Goal: Task Accomplishment & Management: Complete application form

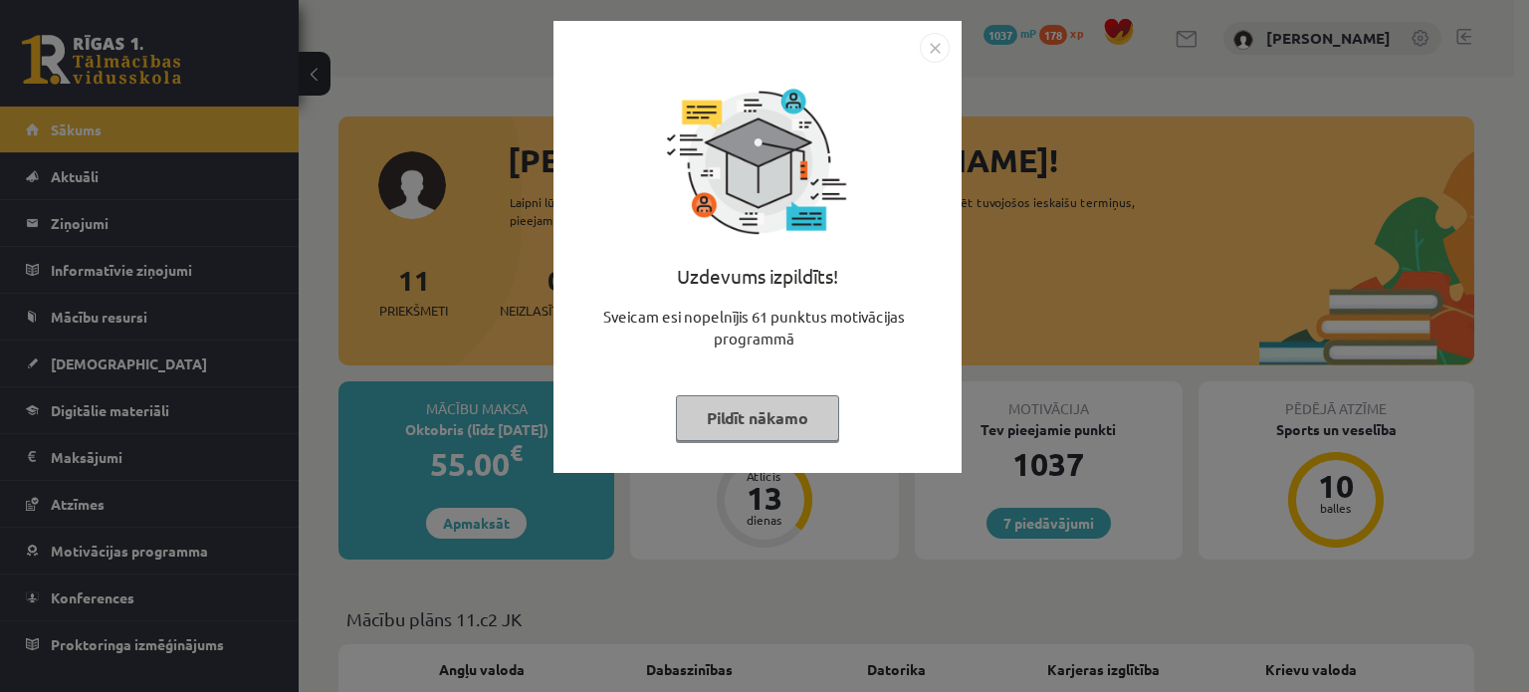
click at [760, 437] on button "Pildīt nākamo" at bounding box center [757, 418] width 163 height 46
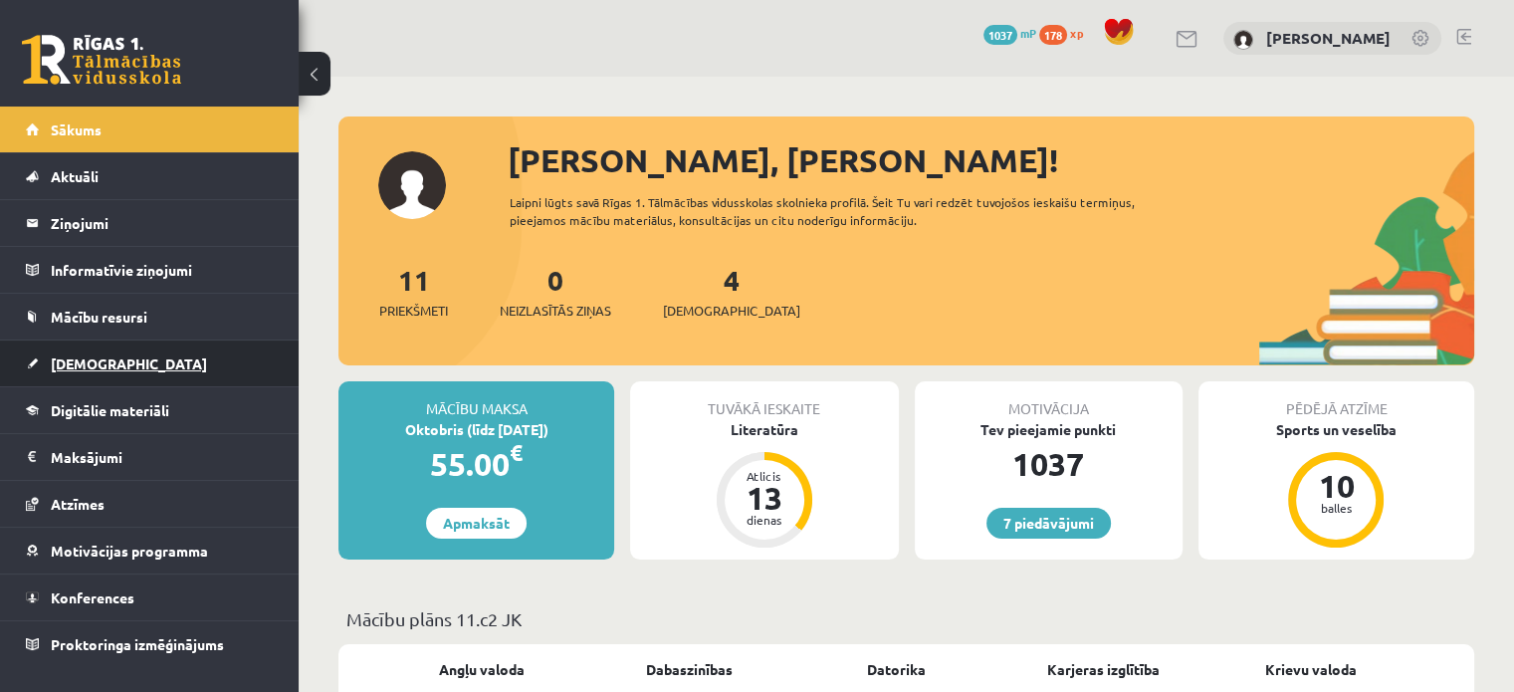
click at [78, 365] on span "[DEMOGRAPHIC_DATA]" at bounding box center [129, 363] width 156 height 18
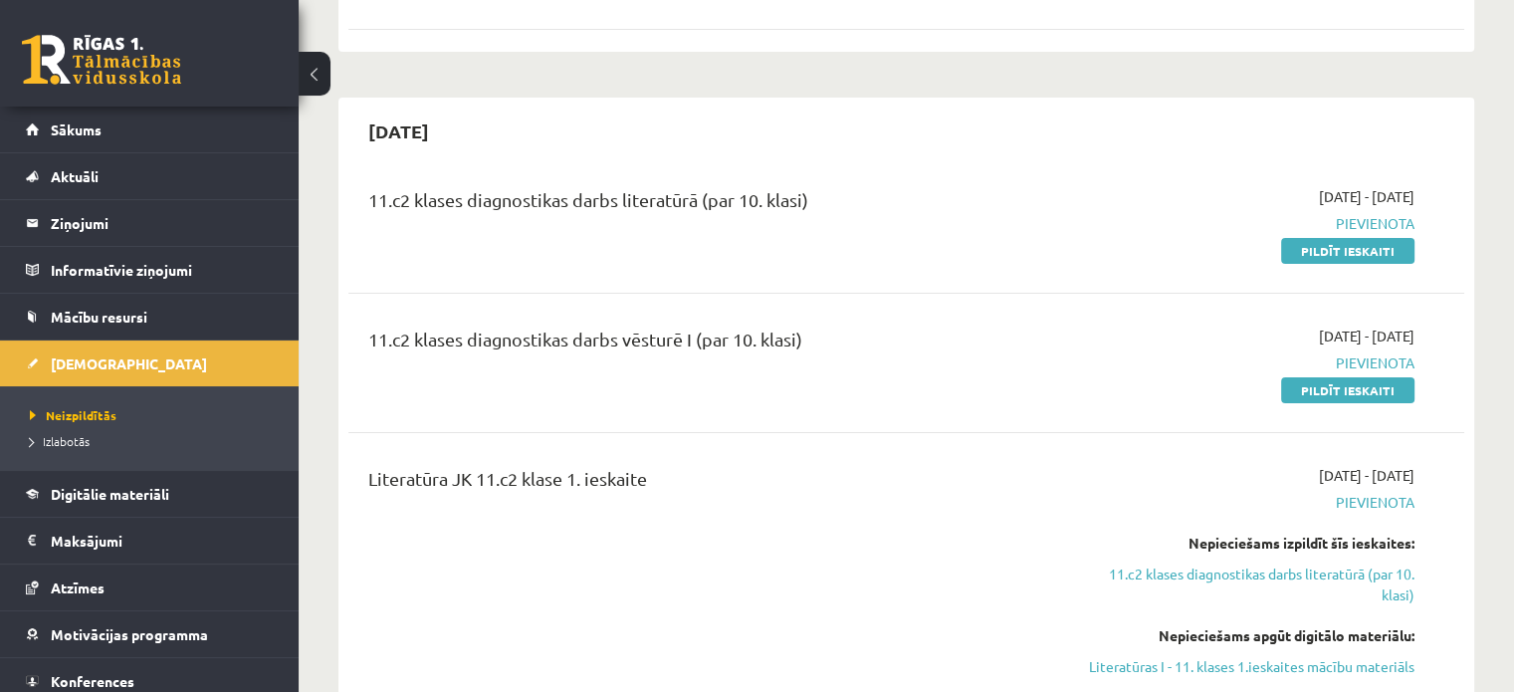
scroll to position [362, 0]
click at [1297, 248] on link "Pildīt ieskaiti" at bounding box center [1347, 251] width 133 height 26
click at [1367, 257] on link "Pildīt ieskaiti" at bounding box center [1347, 251] width 133 height 26
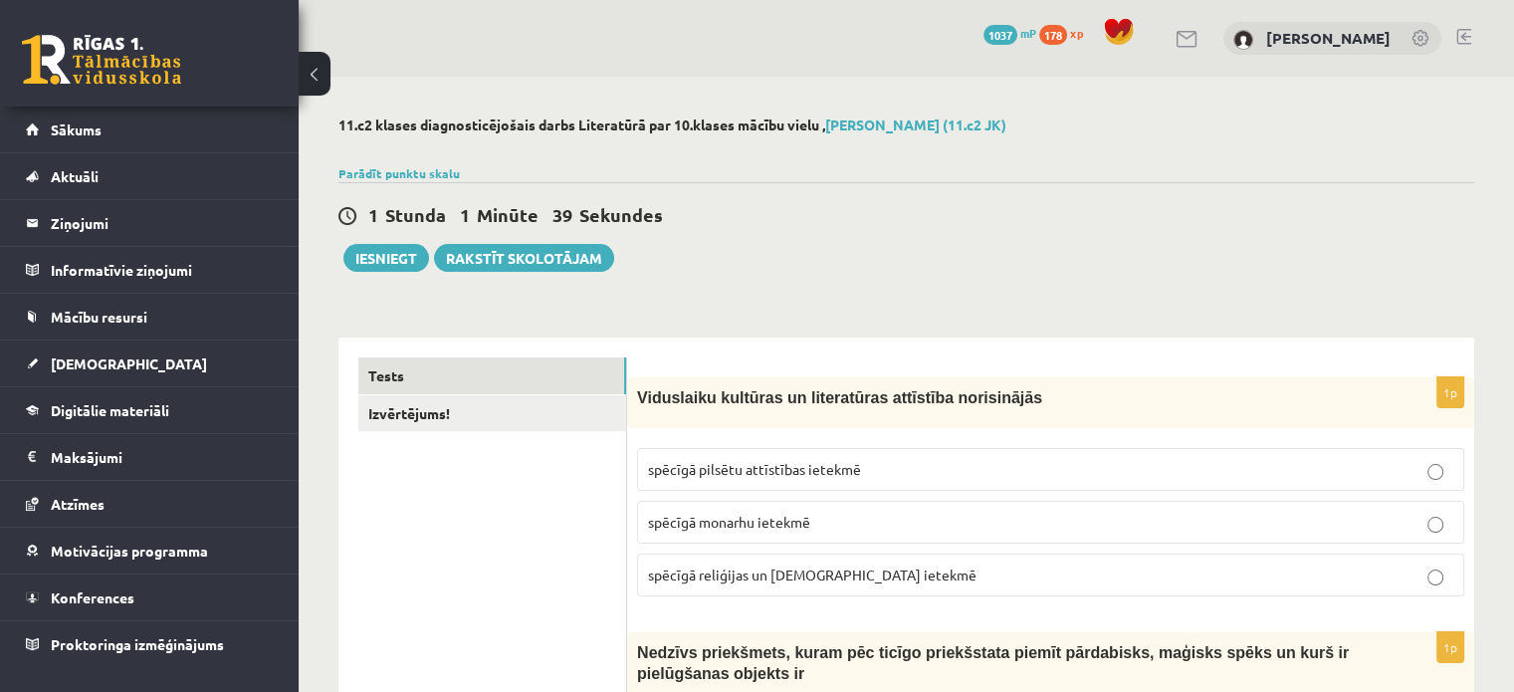
click at [402, 417] on link "Izvērtējums!" at bounding box center [492, 413] width 268 height 37
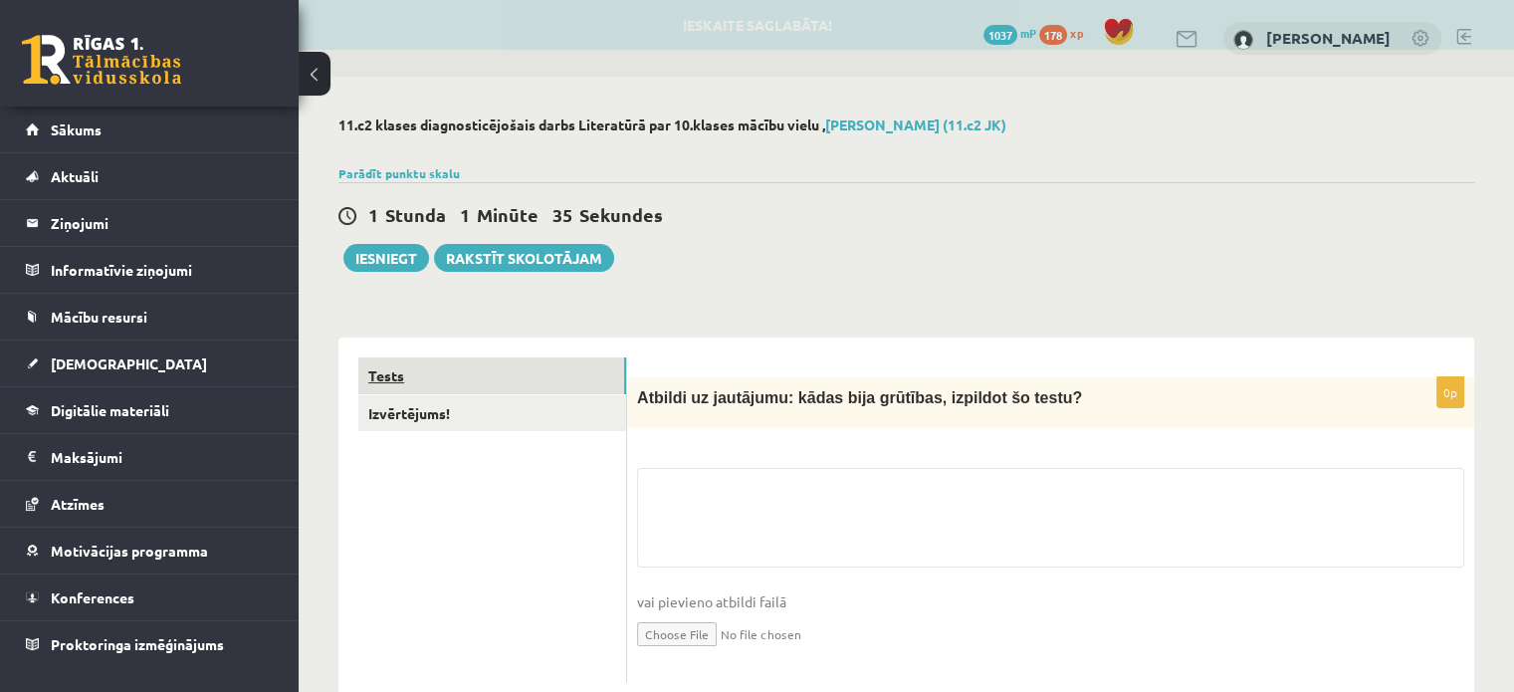
click at [414, 377] on link "Tests" at bounding box center [492, 375] width 268 height 37
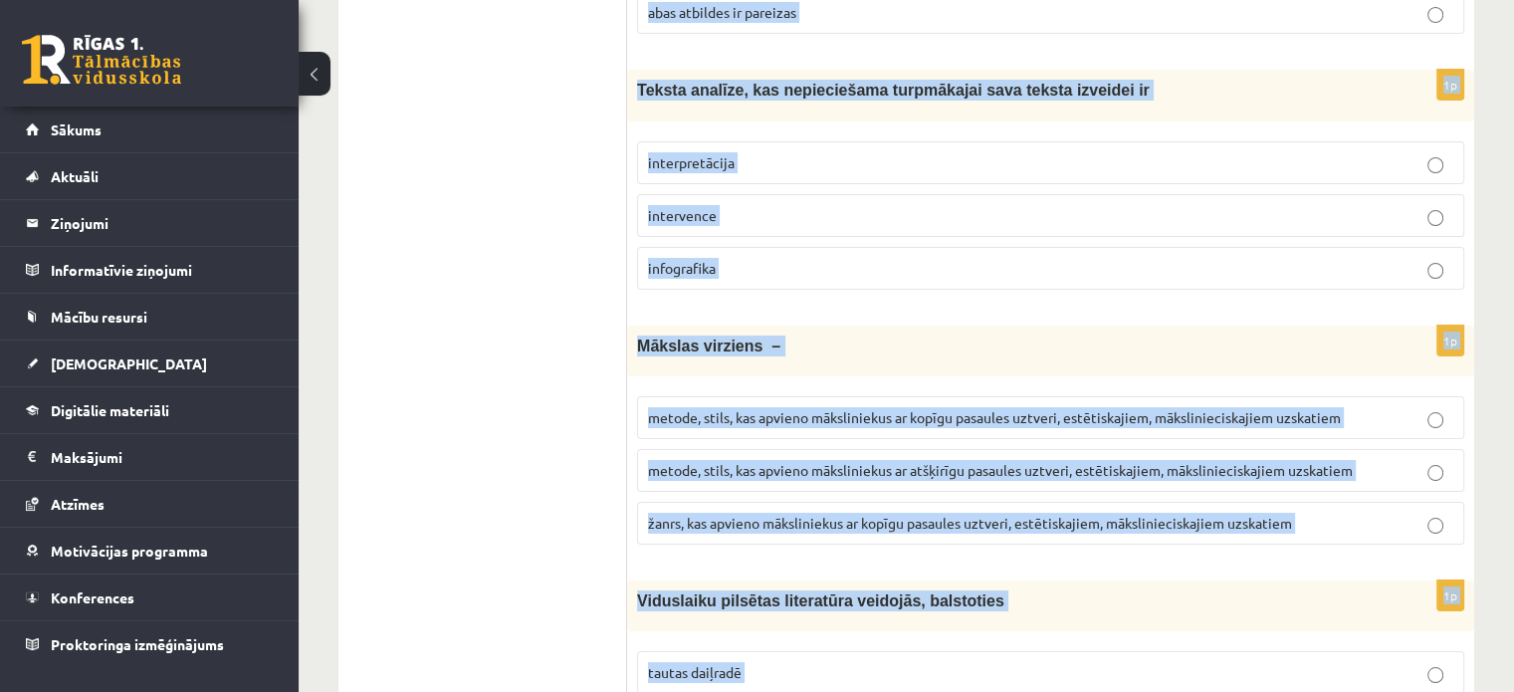
scroll to position [7586, 0]
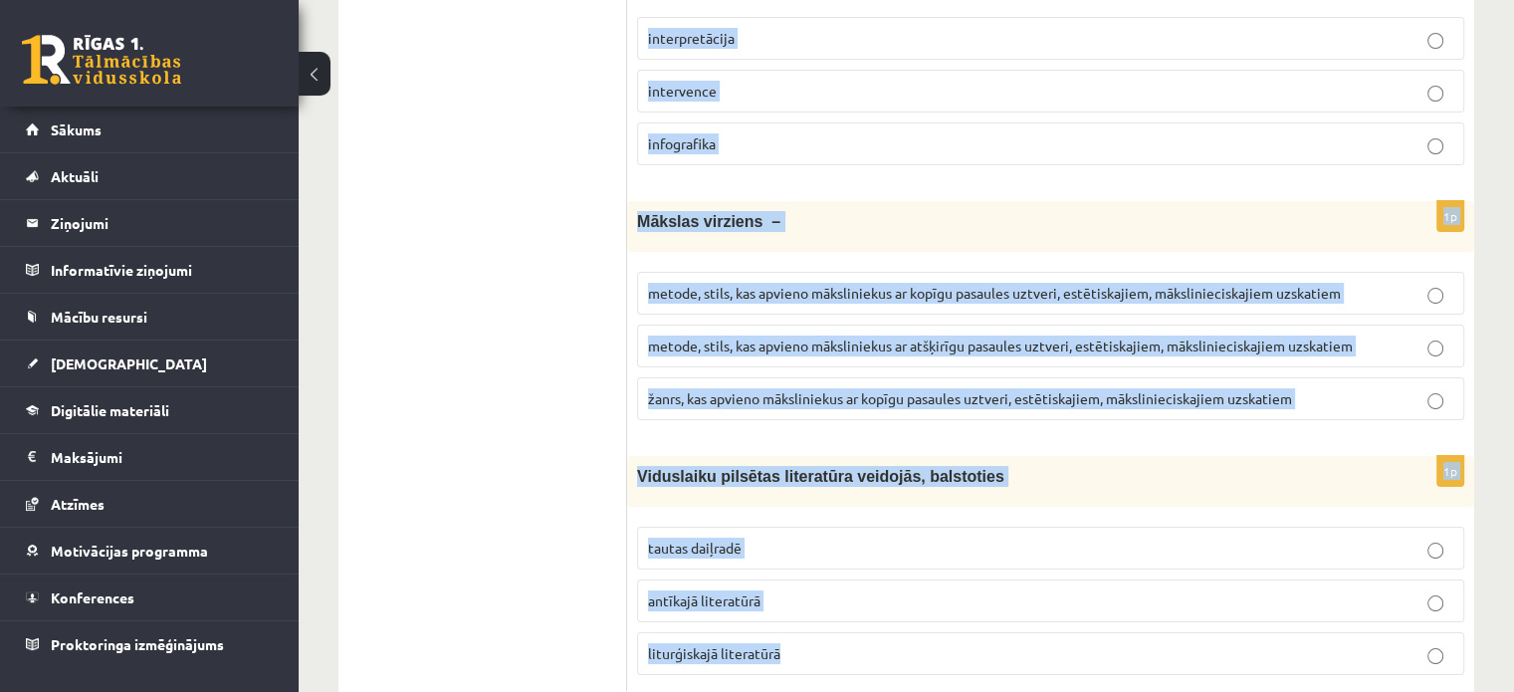
drag, startPoint x: 633, startPoint y: 391, endPoint x: 1101, endPoint y: 584, distance: 506.2
copy form "Loremipsum dolorsit am consectetur adipiscin elitseddoei tempori utlabor etdolo…"
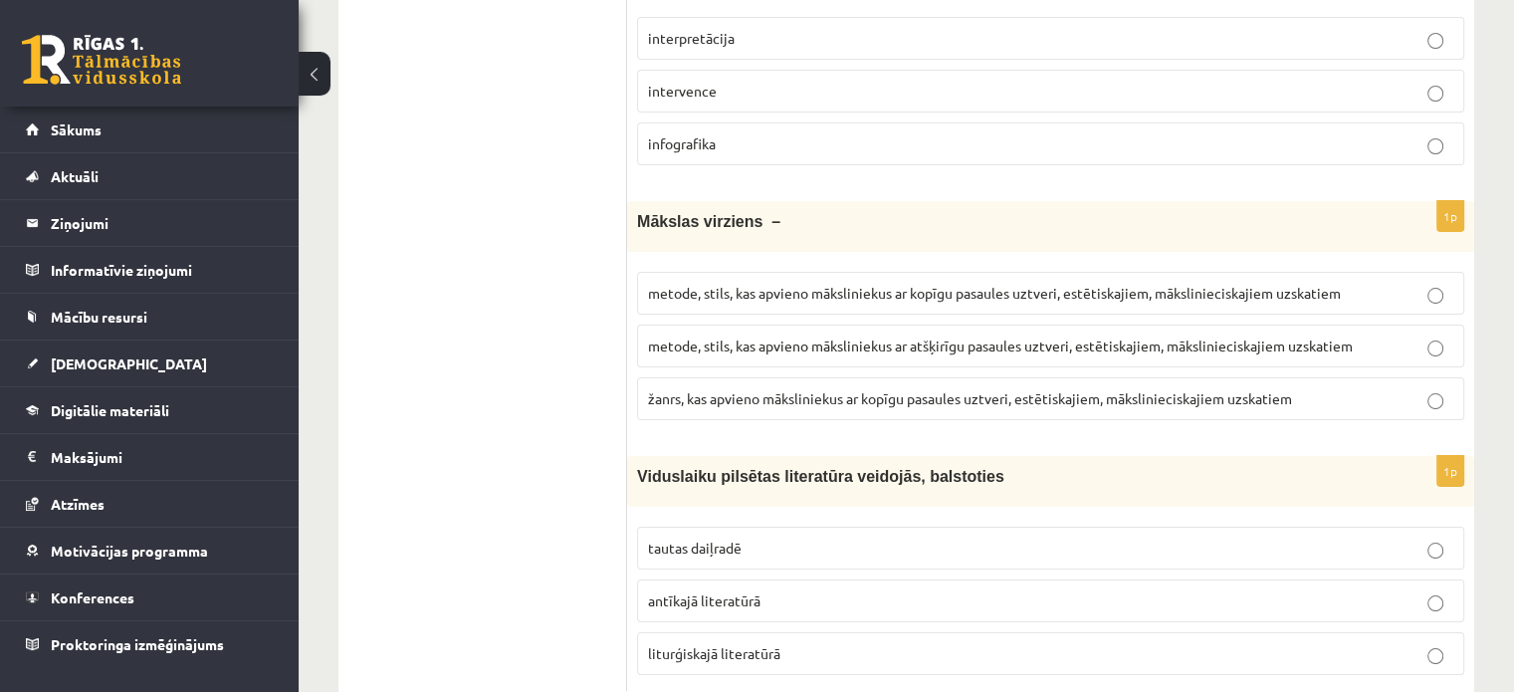
click at [326, 64] on button at bounding box center [315, 74] width 32 height 44
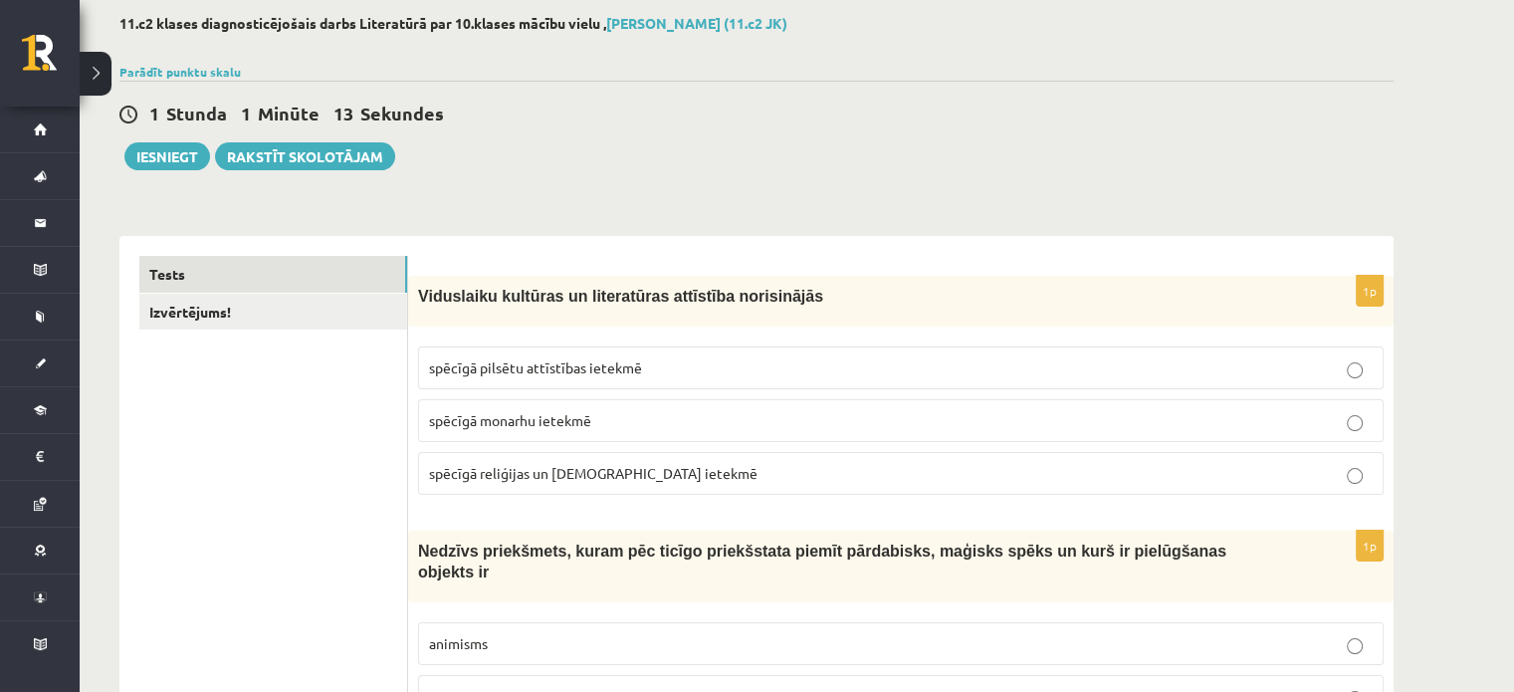
scroll to position [100, 0]
click at [647, 469] on span "spēcīgā reliģijas un [DEMOGRAPHIC_DATA] ietekmē" at bounding box center [593, 475] width 329 height 18
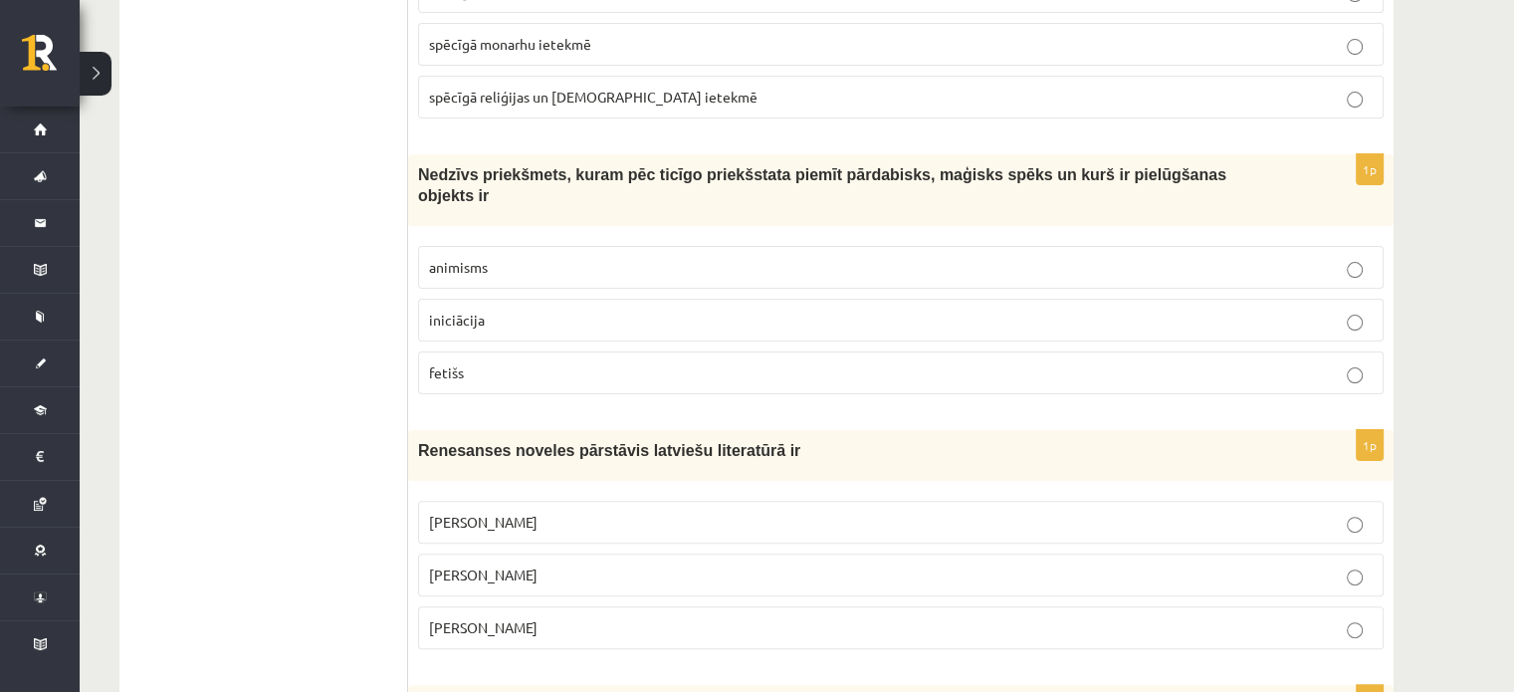
scroll to position [482, 0]
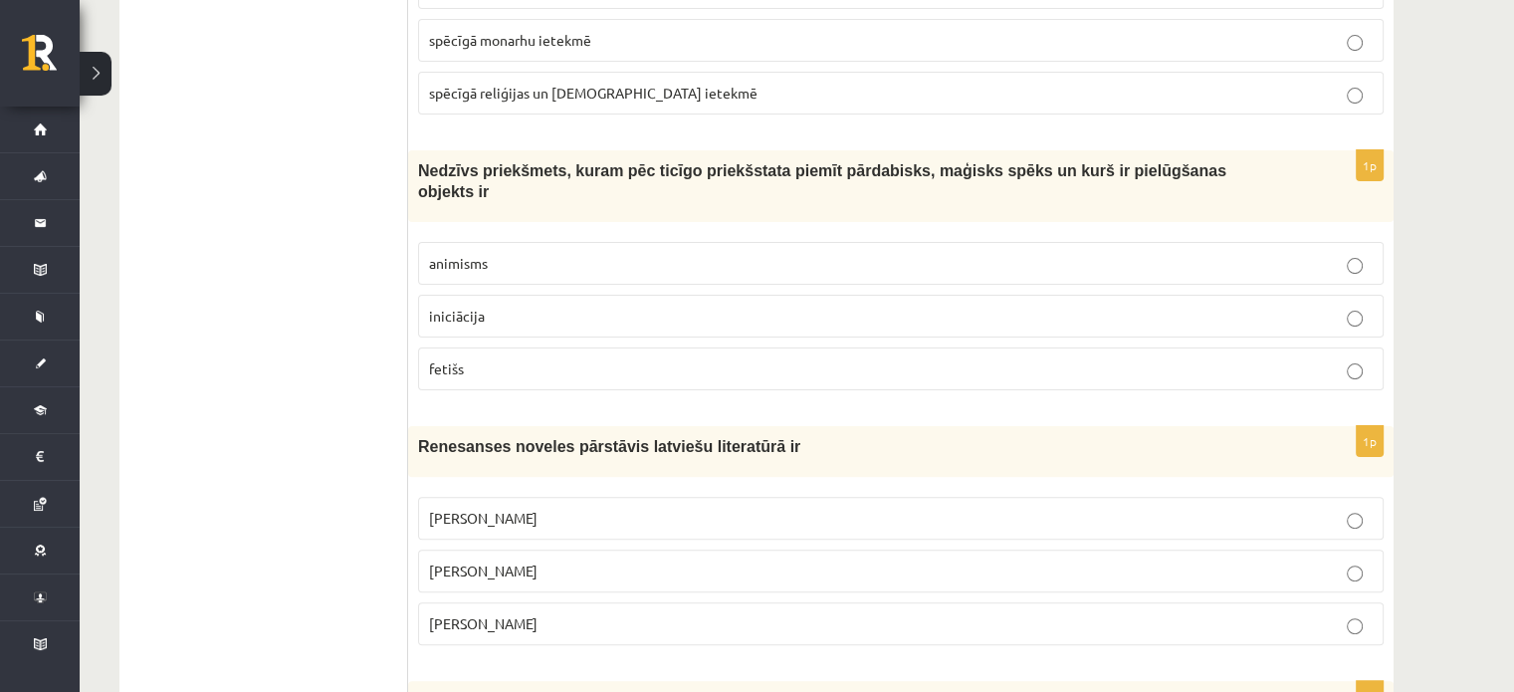
click at [613, 358] on p "fetišs" at bounding box center [901, 368] width 944 height 21
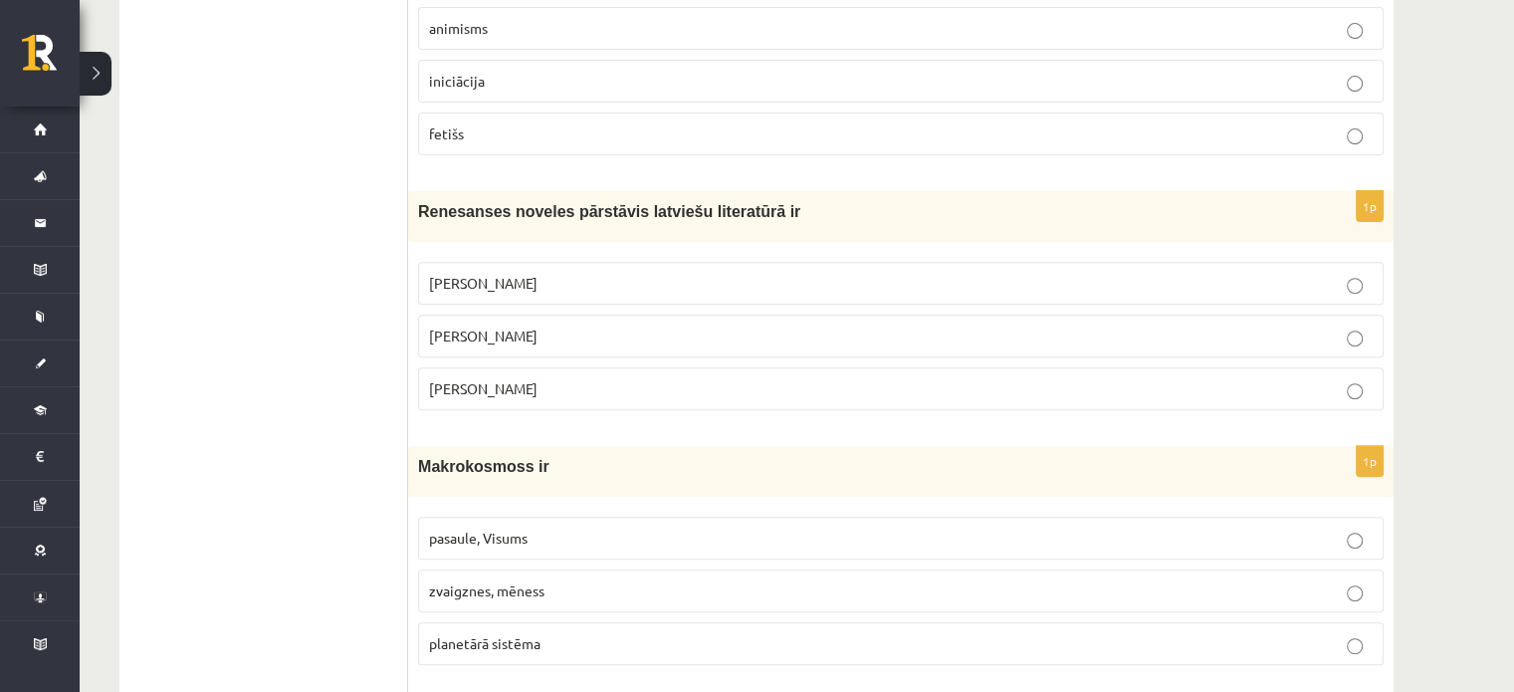
scroll to position [731, 0]
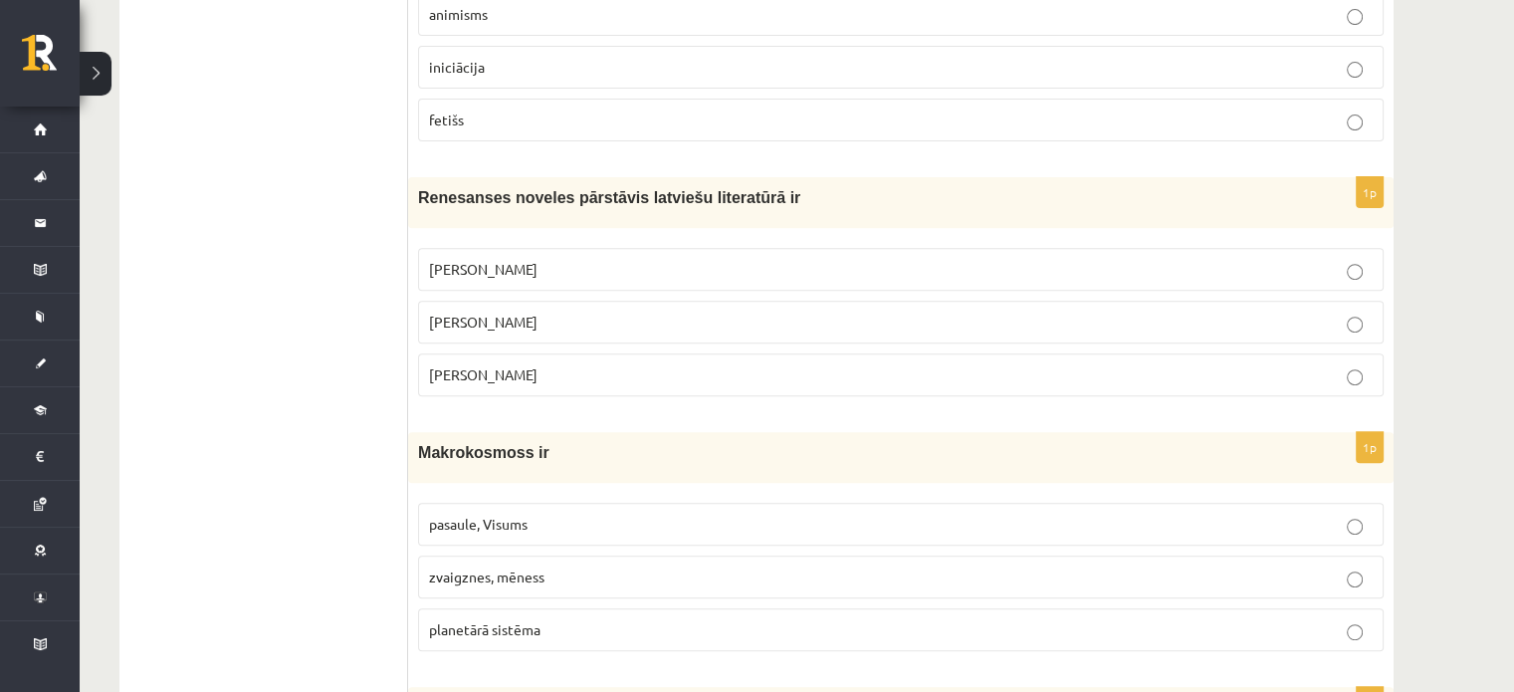
click at [697, 364] on p "[PERSON_NAME]" at bounding box center [901, 374] width 944 height 21
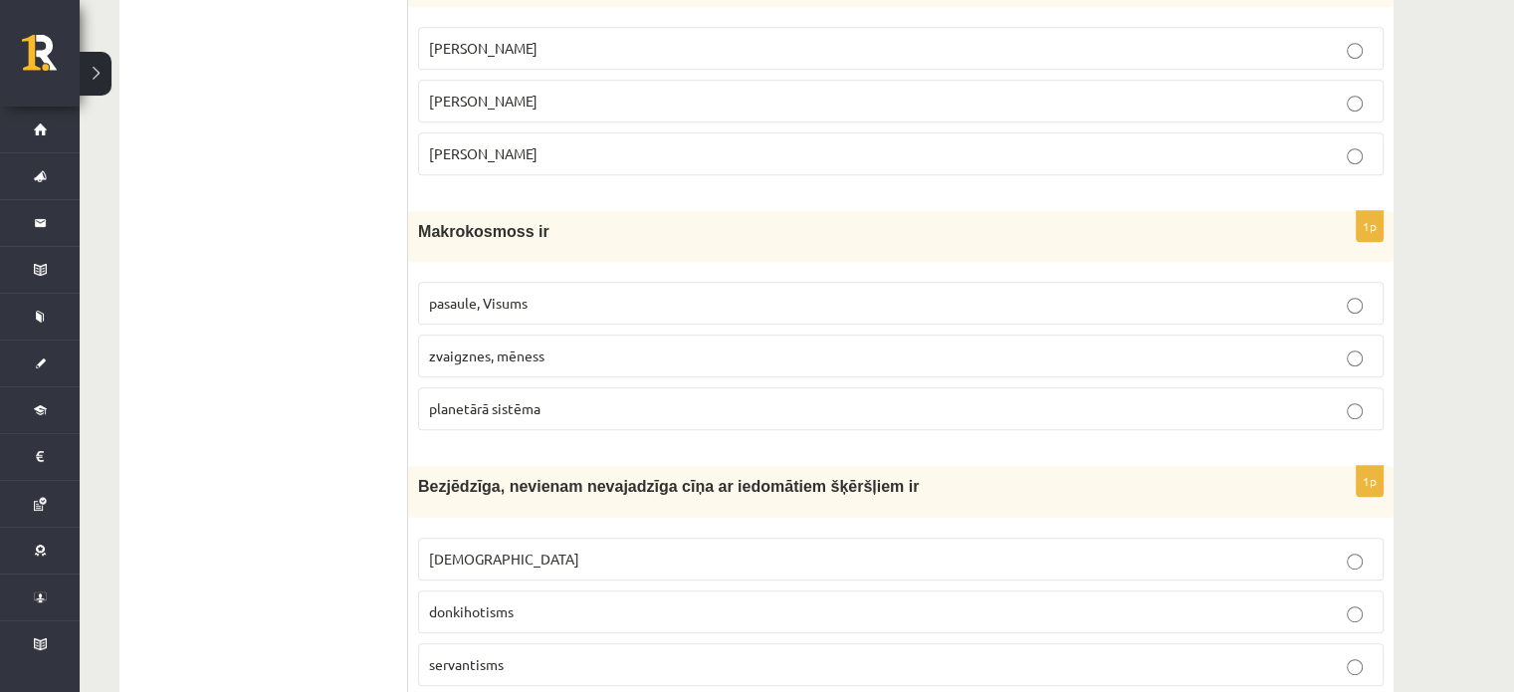
scroll to position [955, 0]
click at [663, 290] on p "pasaule, Visums" at bounding box center [901, 300] width 944 height 21
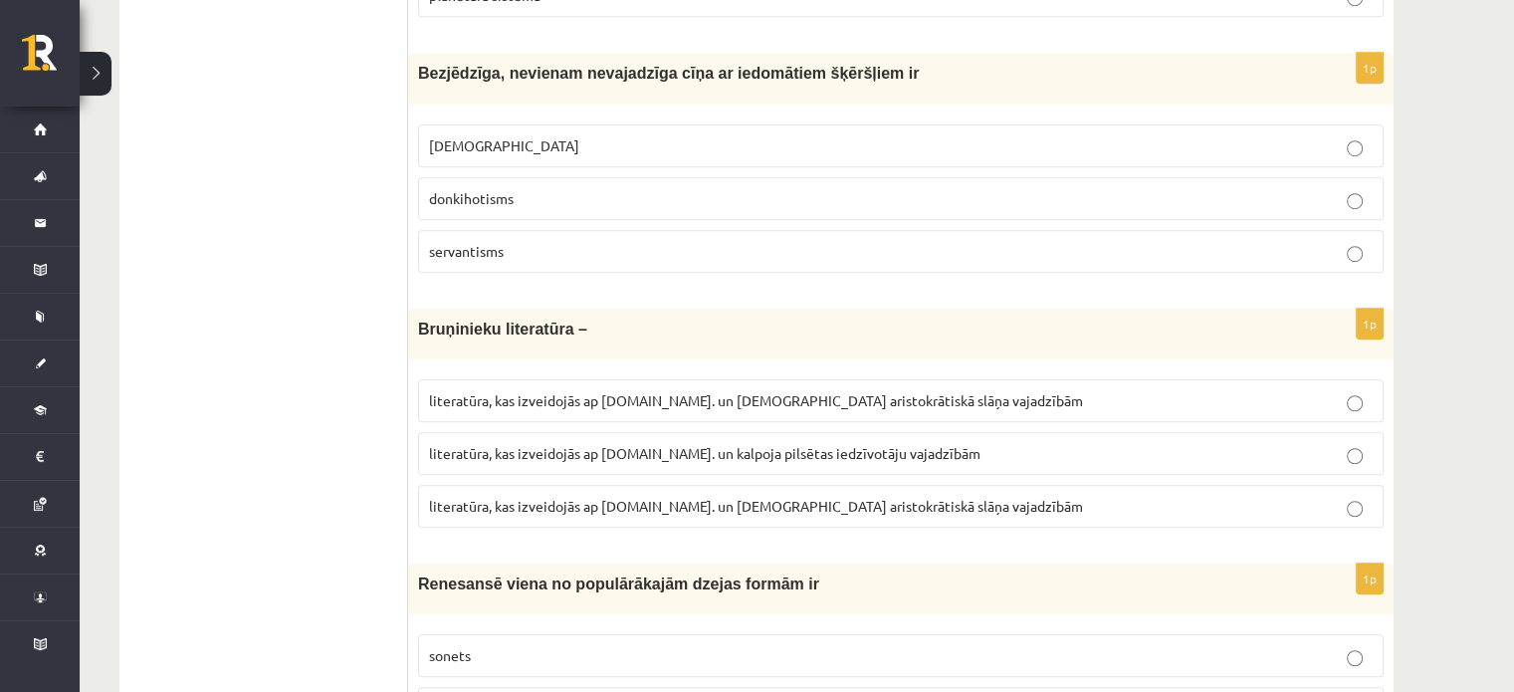
scroll to position [1366, 0]
click at [700, 187] on p "donkihotisms" at bounding box center [901, 197] width 944 height 21
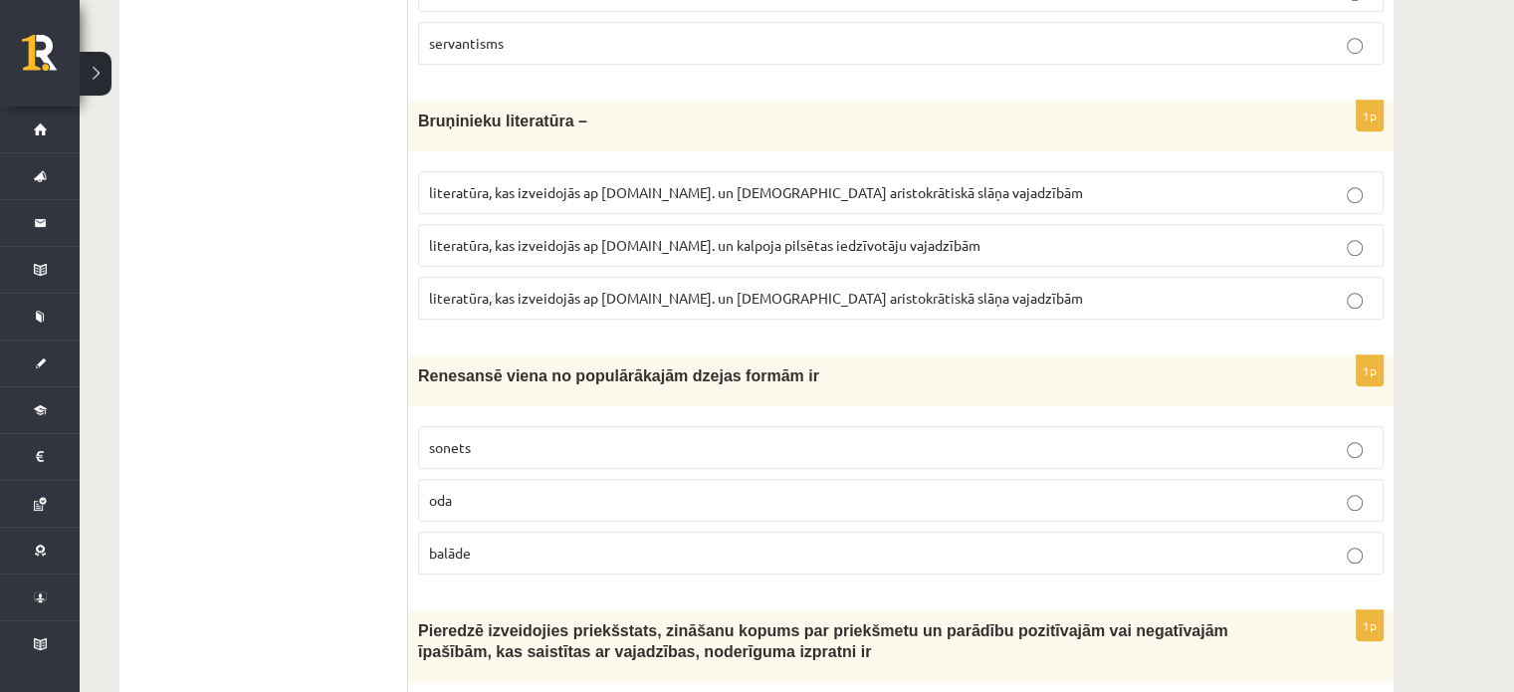
scroll to position [1579, 0]
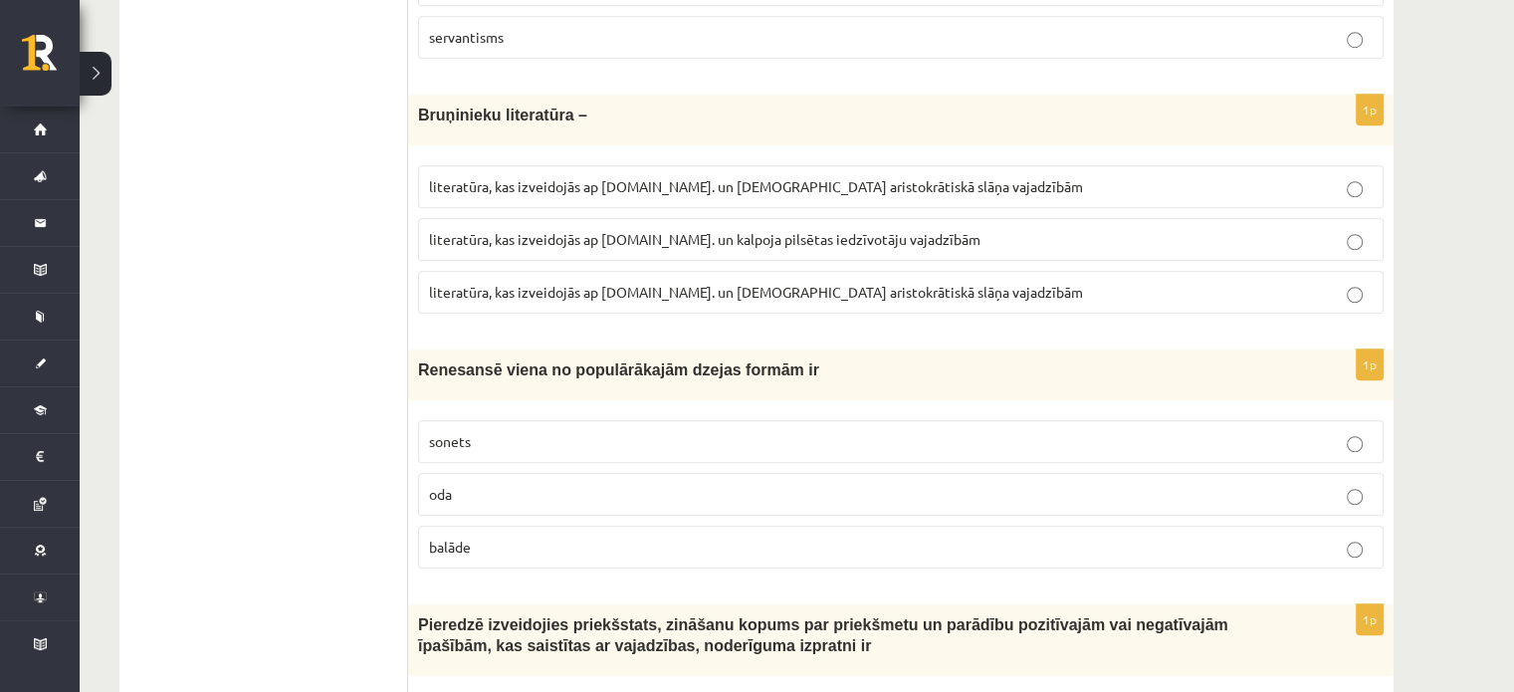
click at [659, 230] on span "literatūra, kas izveidojās ap [DOMAIN_NAME]. un kalpoja pilsētas iedzīvotāju va…" at bounding box center [705, 239] width 552 height 18
click at [603, 431] on p "sonets" at bounding box center [901, 441] width 944 height 21
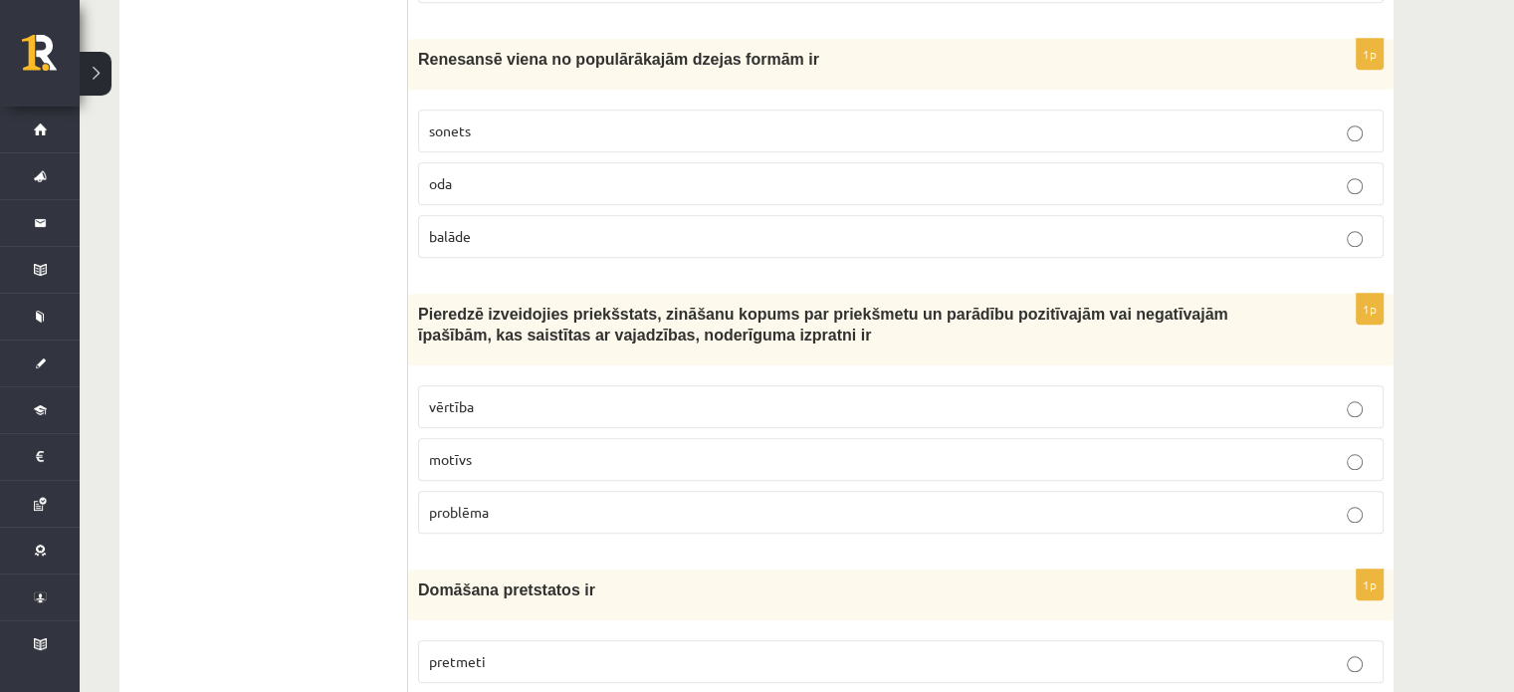
scroll to position [1895, 0]
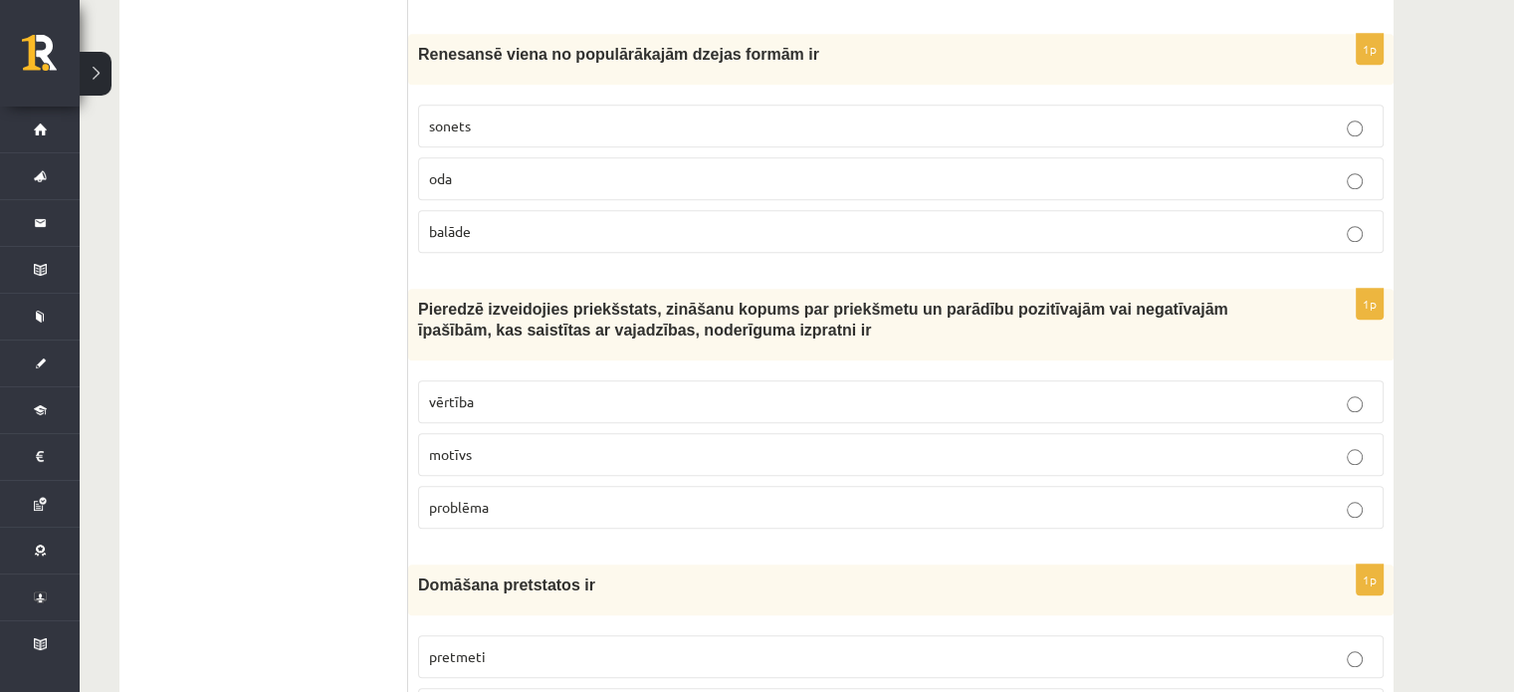
click at [699, 391] on p "vērtība" at bounding box center [901, 401] width 944 height 21
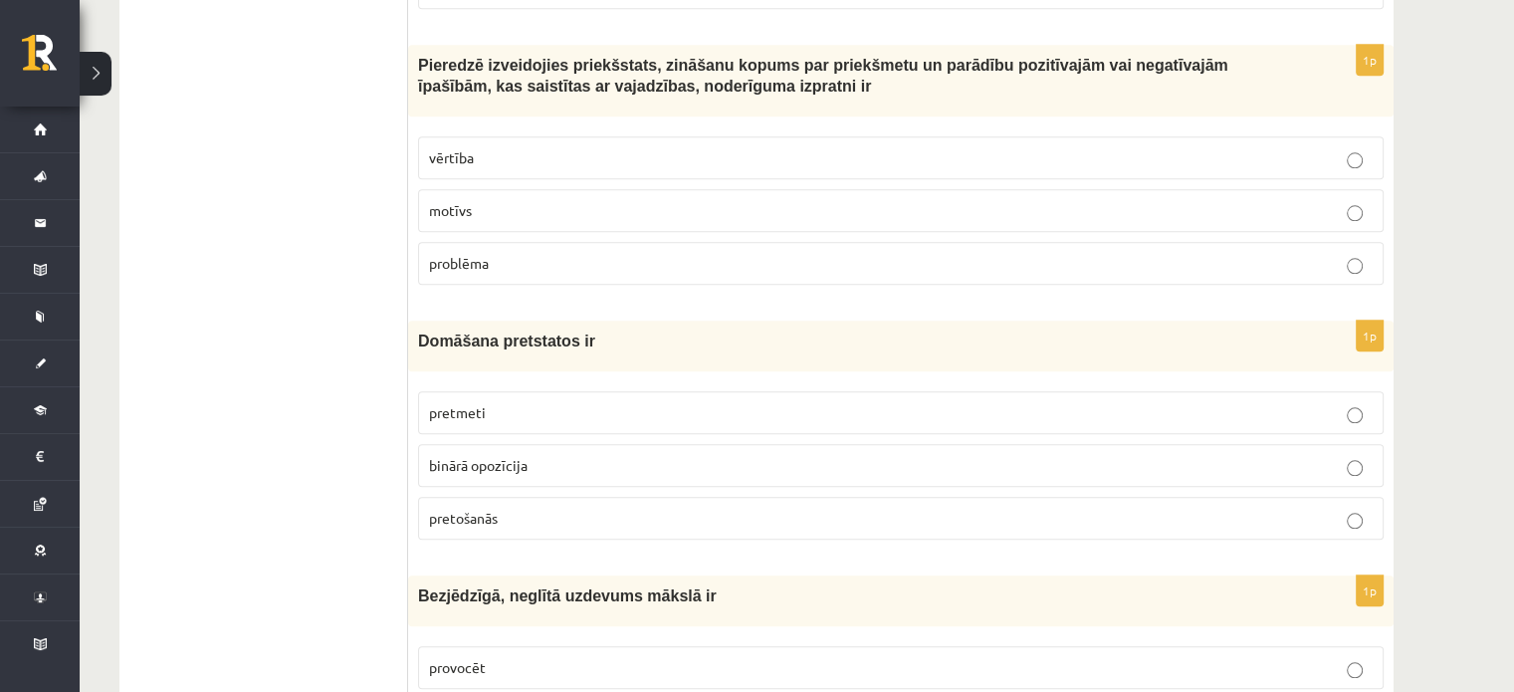
scroll to position [2162, 0]
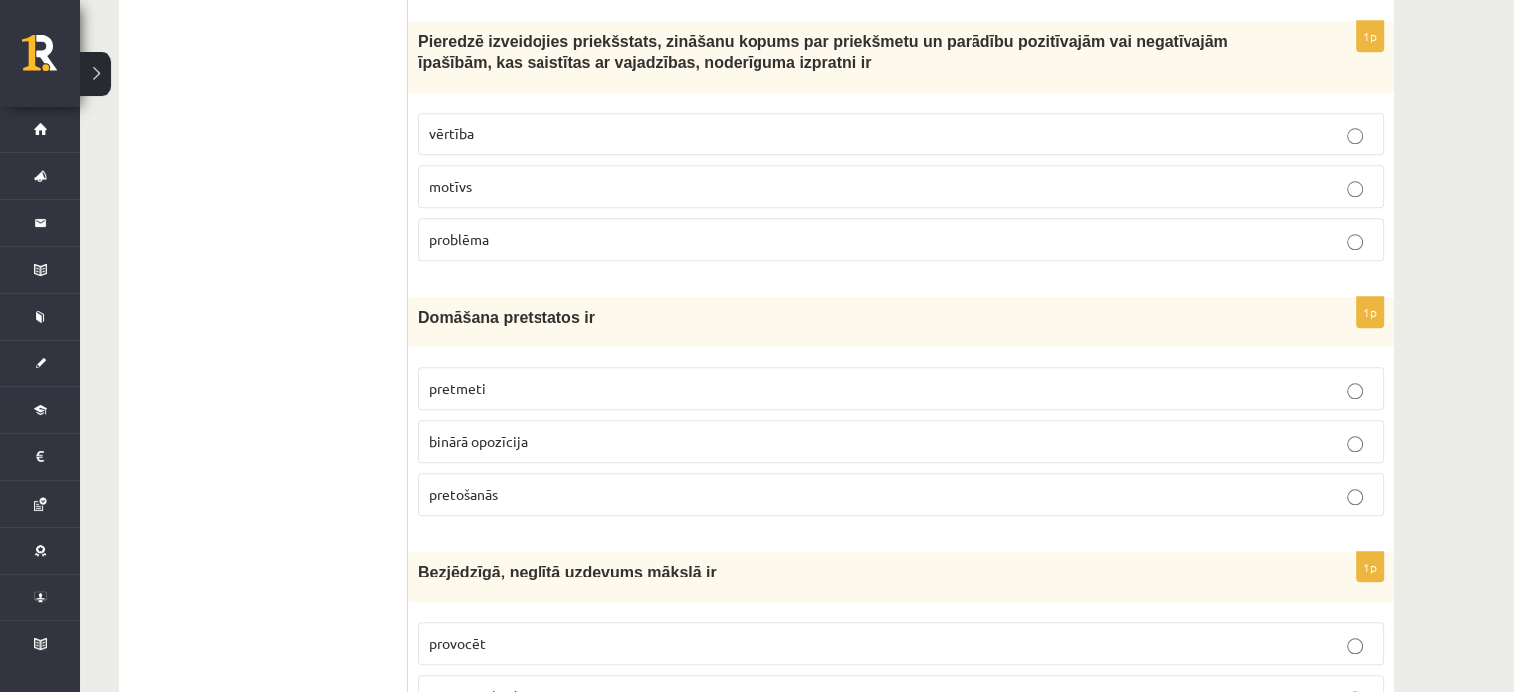
click at [707, 372] on label "pretmeti" at bounding box center [901, 388] width 966 height 43
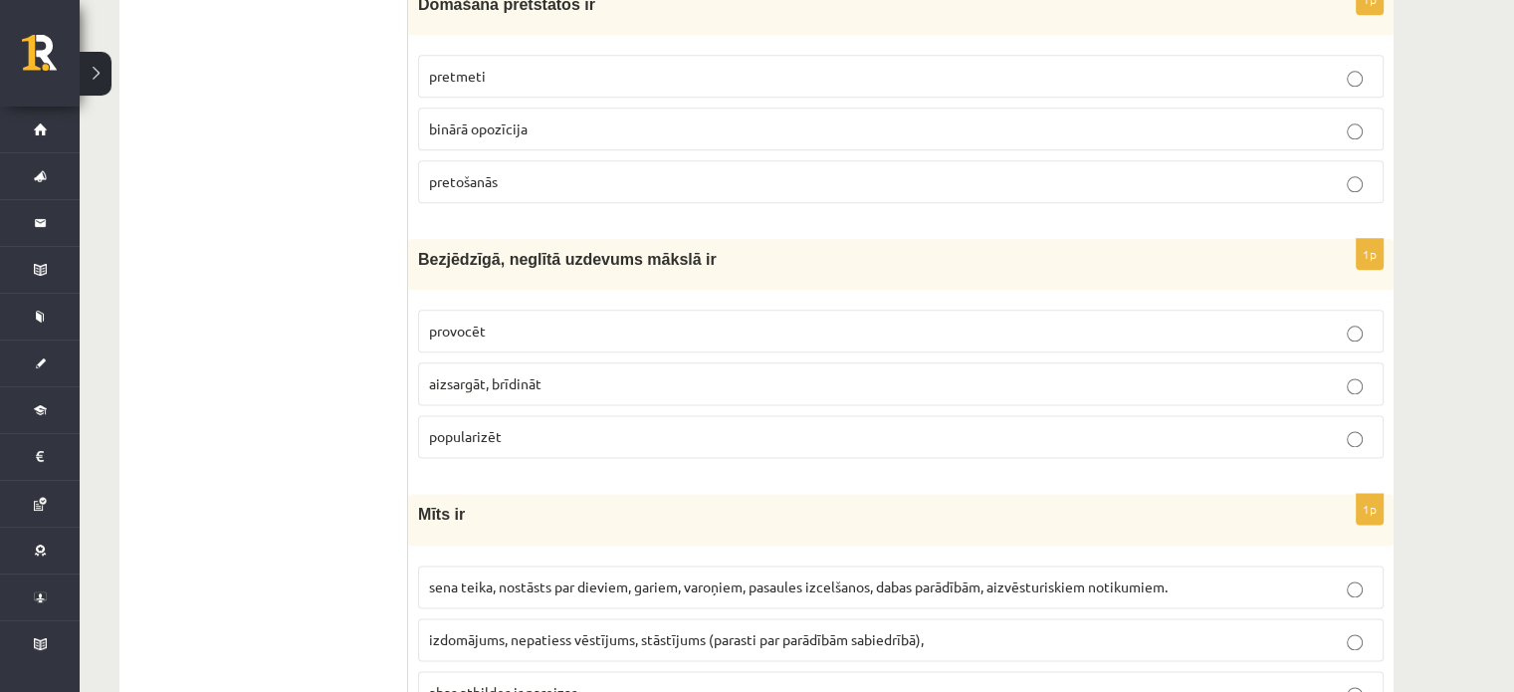
scroll to position [2489, 0]
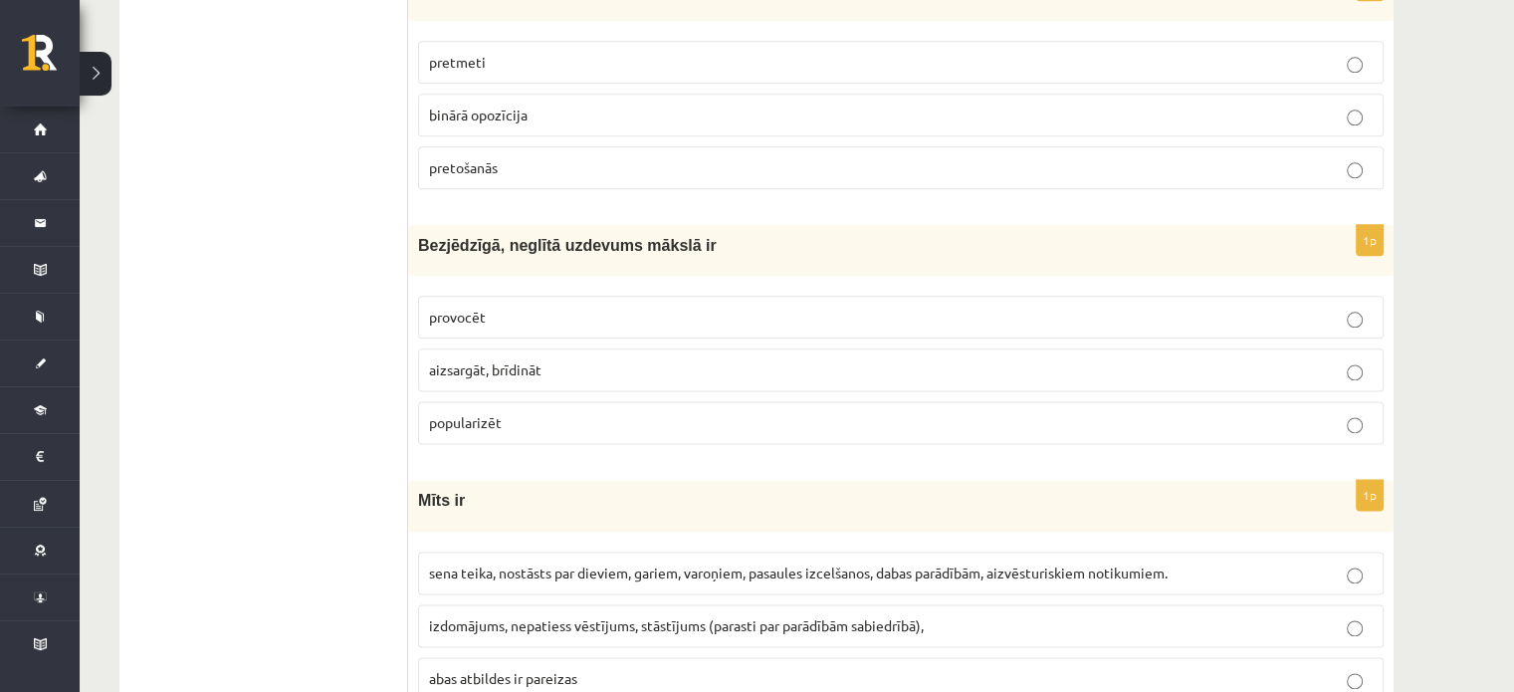
click at [633, 307] on p "provocēt" at bounding box center [901, 317] width 944 height 21
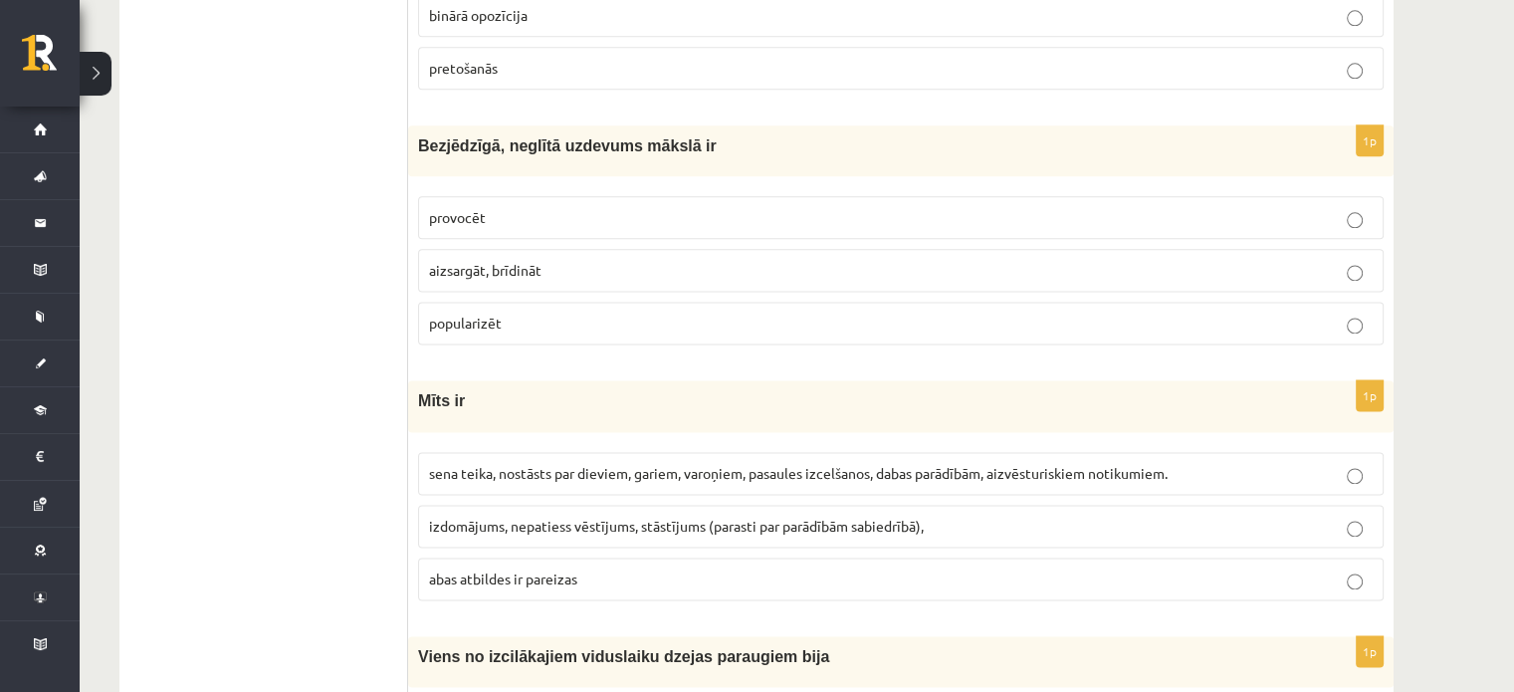
click at [625, 464] on span "sena teika, nostāsts par dieviem, gariem, varoņiem, pasaules izcelšanos, dabas …" at bounding box center [798, 473] width 739 height 18
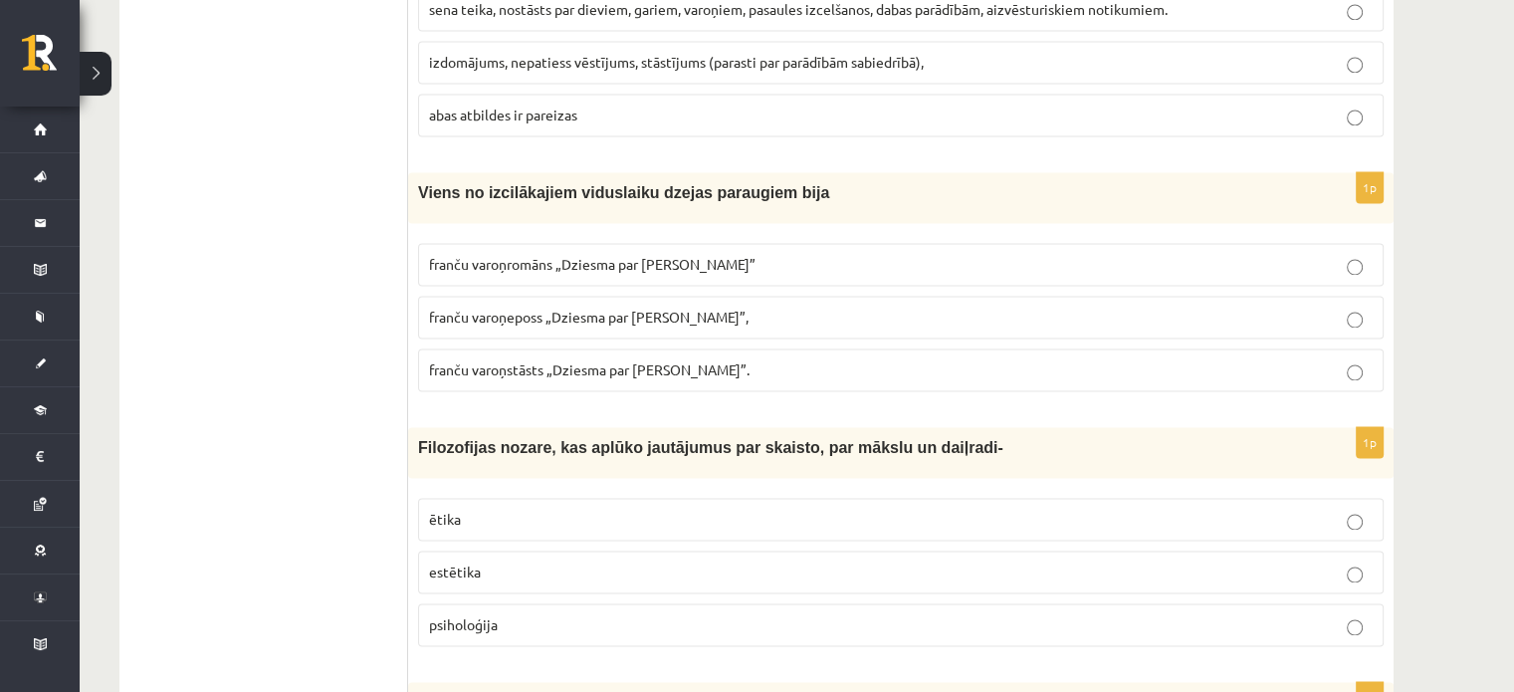
scroll to position [3066, 0]
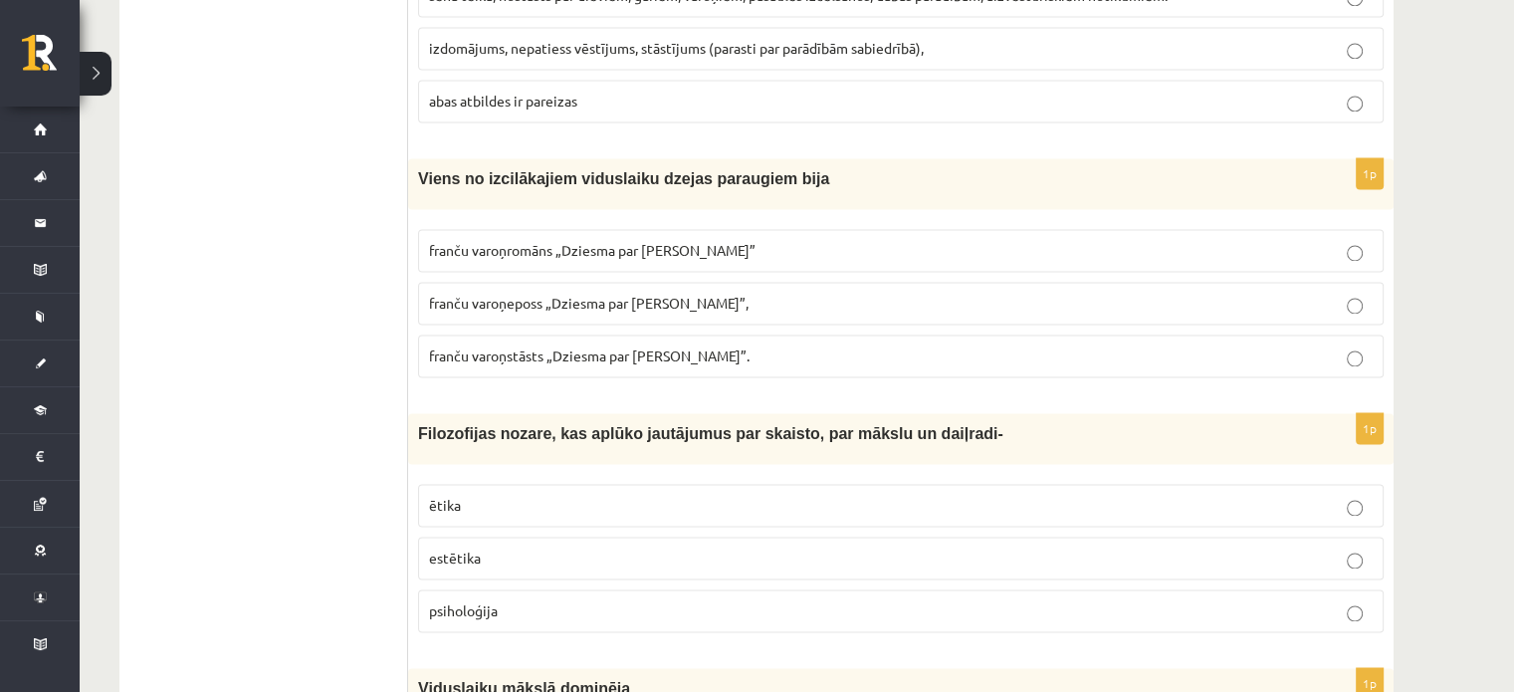
click at [589, 294] on span "franču varoņeposs „Dziesma par [PERSON_NAME]”," at bounding box center [589, 303] width 320 height 18
click at [607, 548] on p "estētika" at bounding box center [901, 558] width 944 height 21
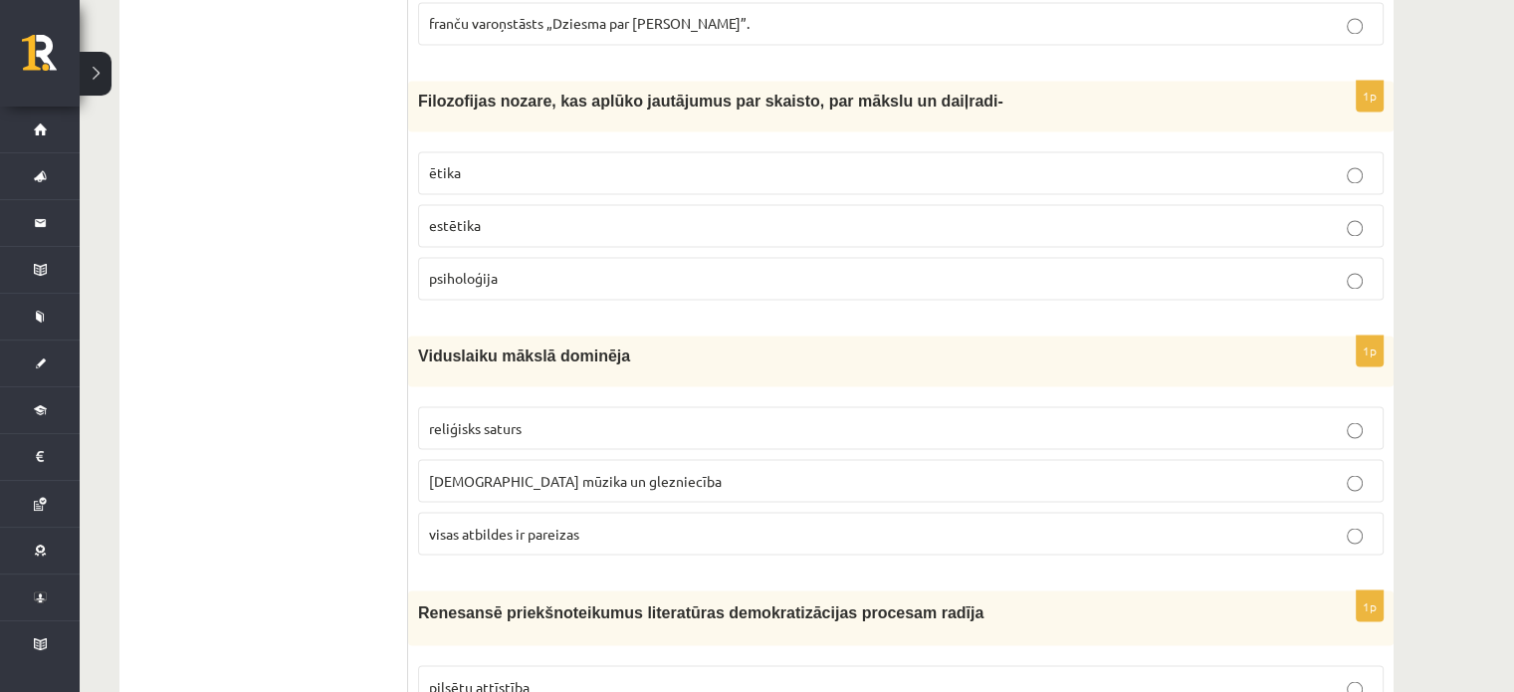
scroll to position [3400, 0]
click at [614, 522] on p "visas atbildes ir pareizas" at bounding box center [901, 532] width 944 height 21
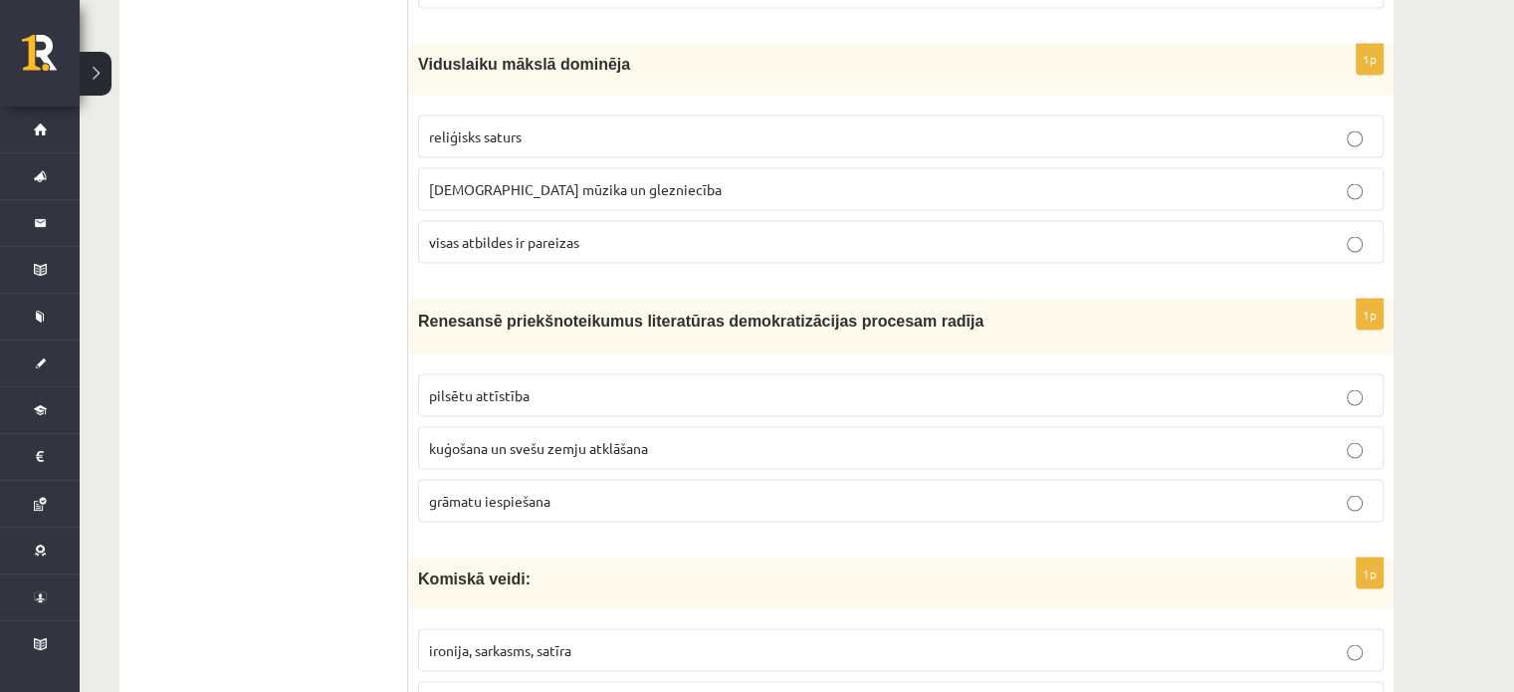
drag, startPoint x: 593, startPoint y: 465, endPoint x: 597, endPoint y: 455, distance: 10.7
click at [593, 490] on p "grāmatu iespiešana" at bounding box center [901, 500] width 944 height 21
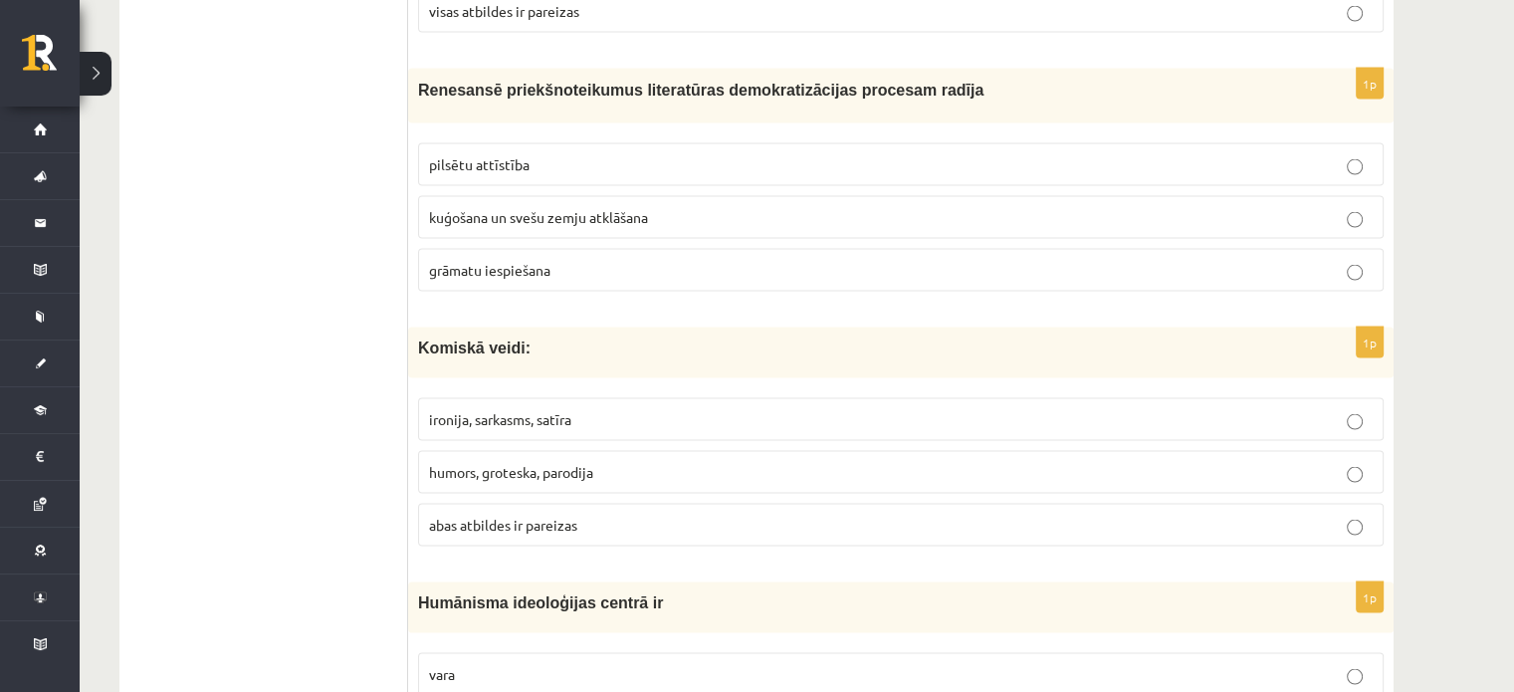
scroll to position [3923, 0]
click at [725, 502] on label "abas atbildes ir pareizas" at bounding box center [901, 523] width 966 height 43
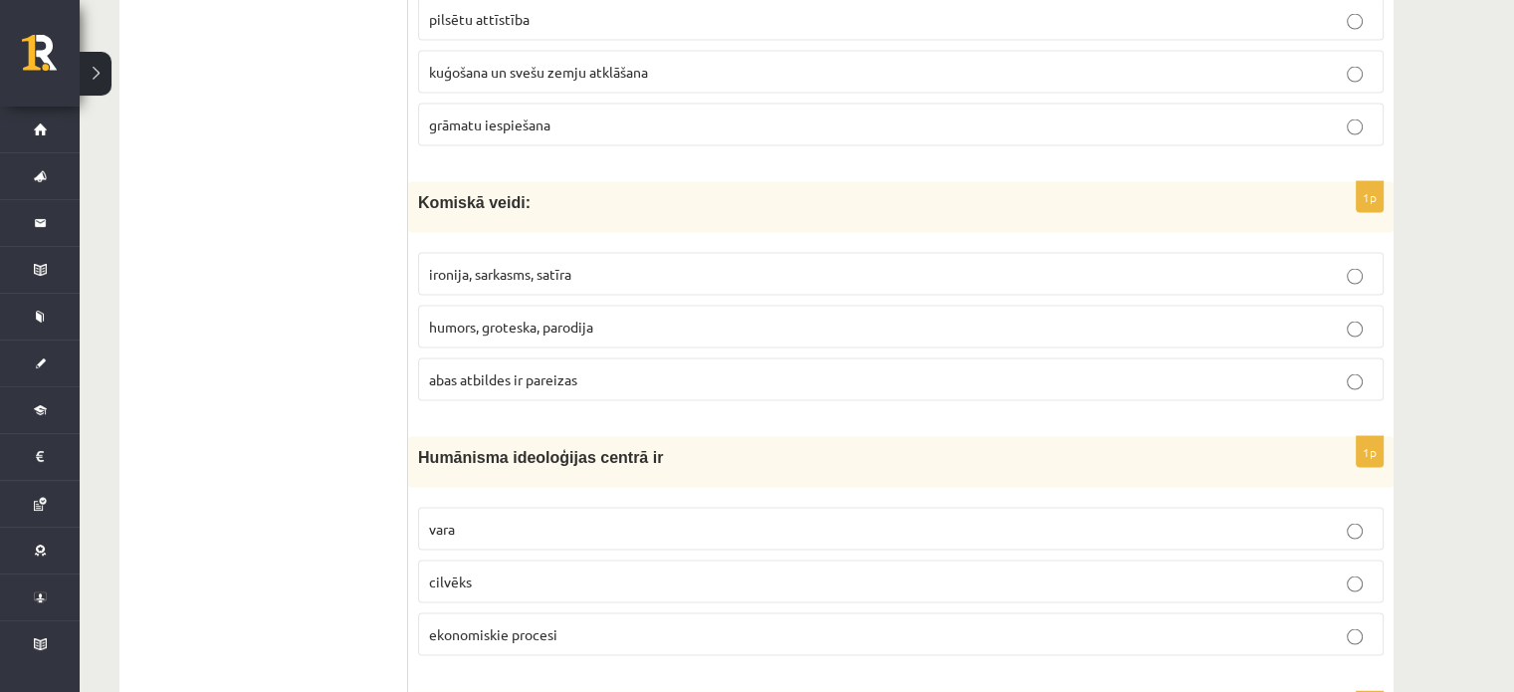
scroll to position [4065, 0]
click at [712, 572] on p "cilvēks" at bounding box center [901, 582] width 944 height 21
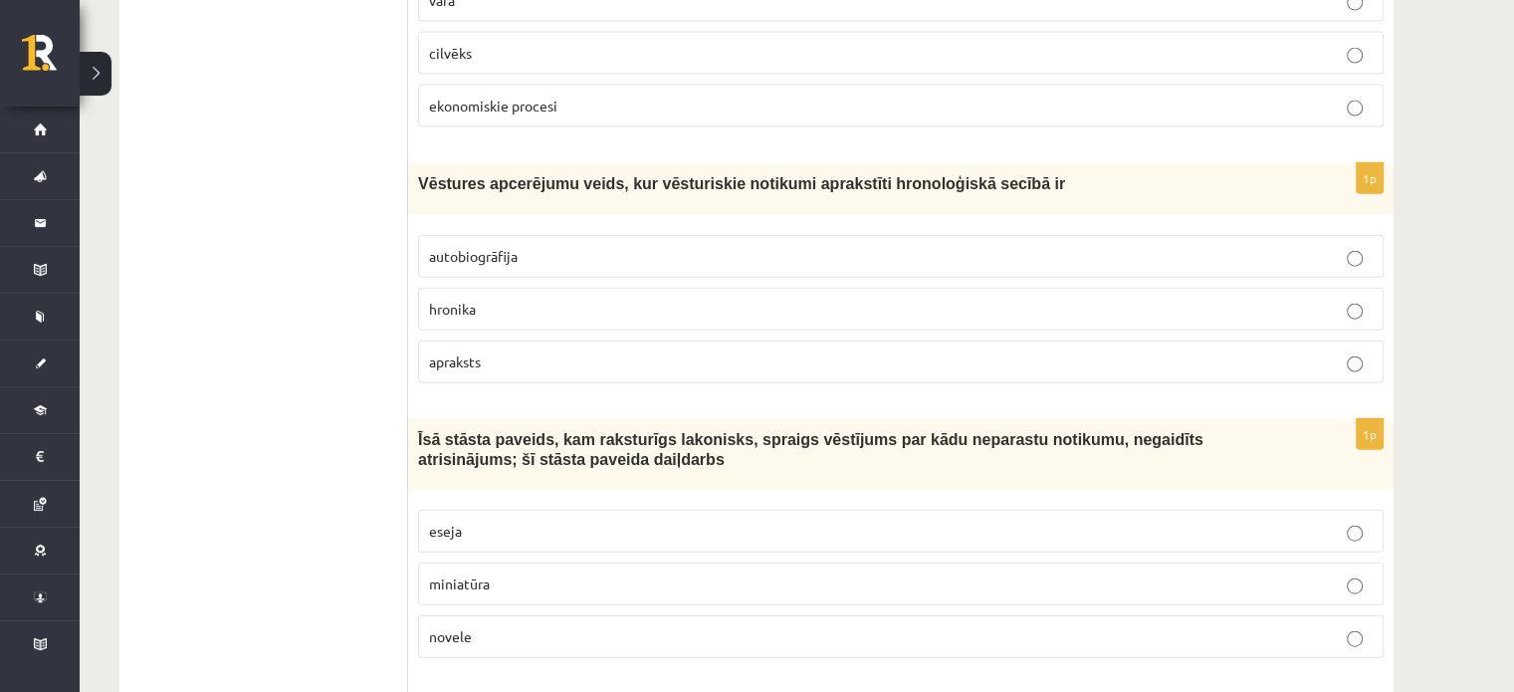
scroll to position [4596, 0]
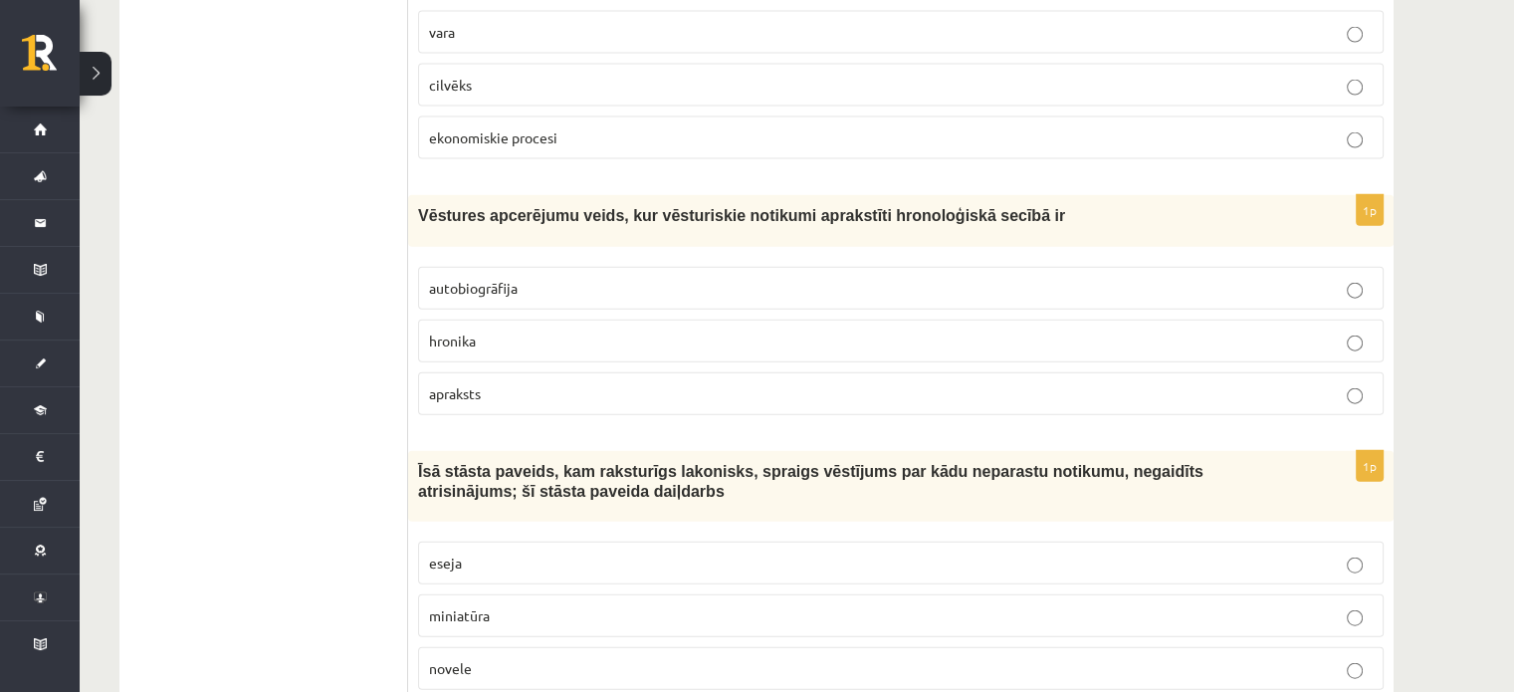
click at [636, 278] on p "autobiogrāfija" at bounding box center [901, 288] width 944 height 21
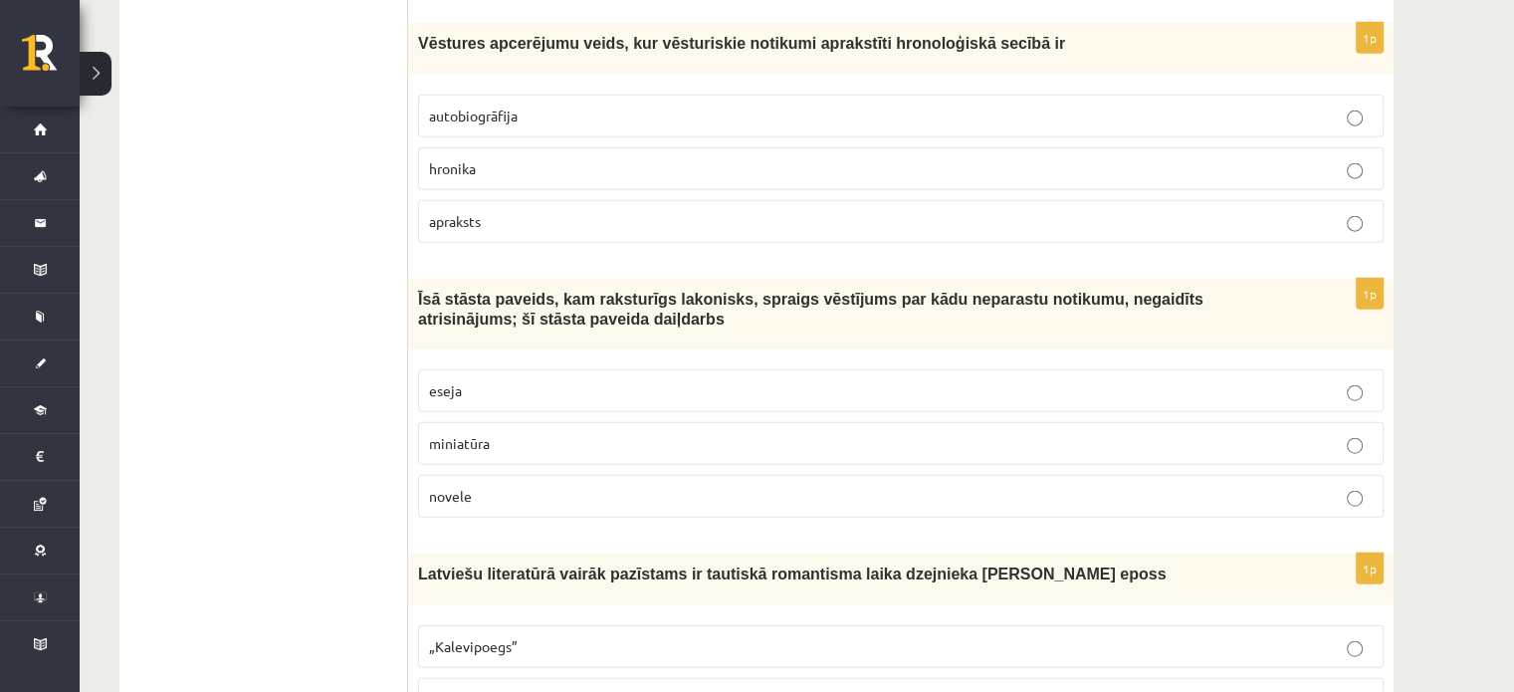
scroll to position [4759, 0]
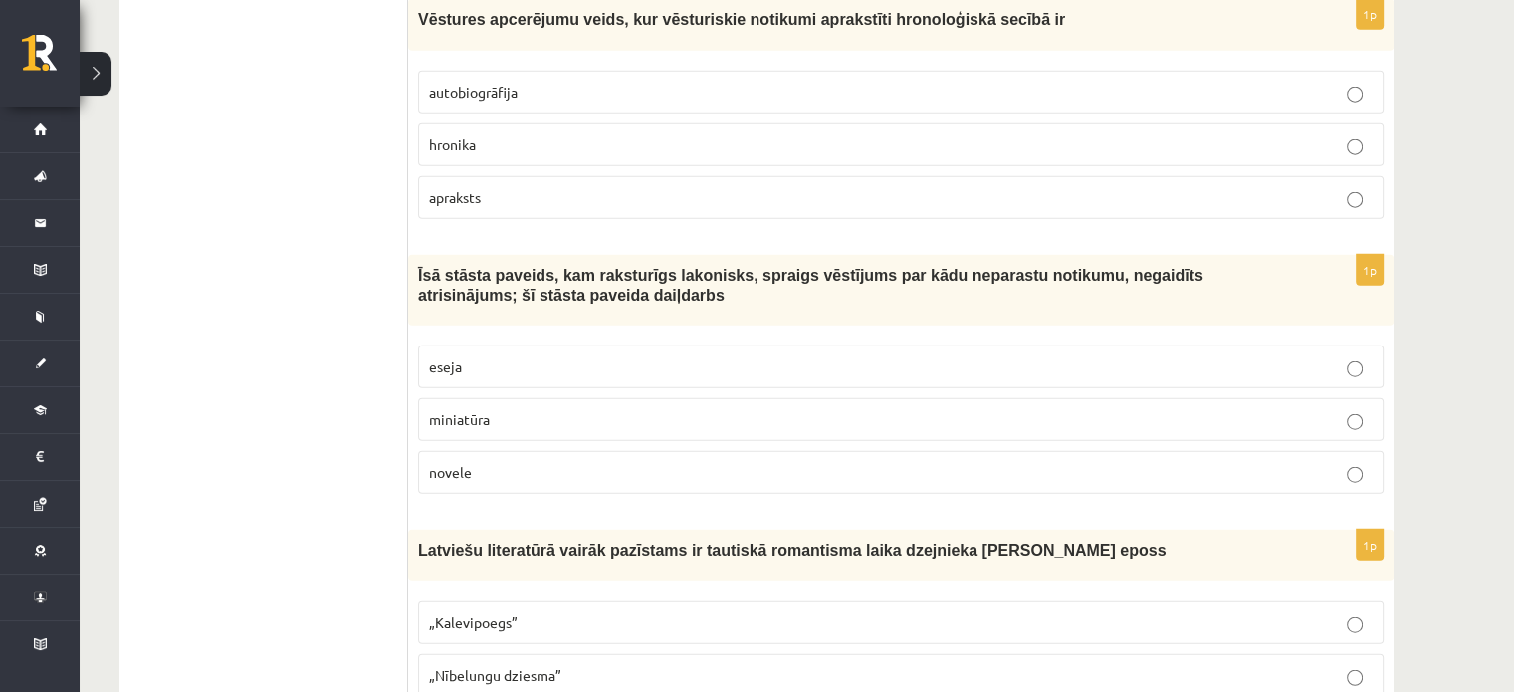
click at [686, 462] on p "novele" at bounding box center [901, 472] width 944 height 21
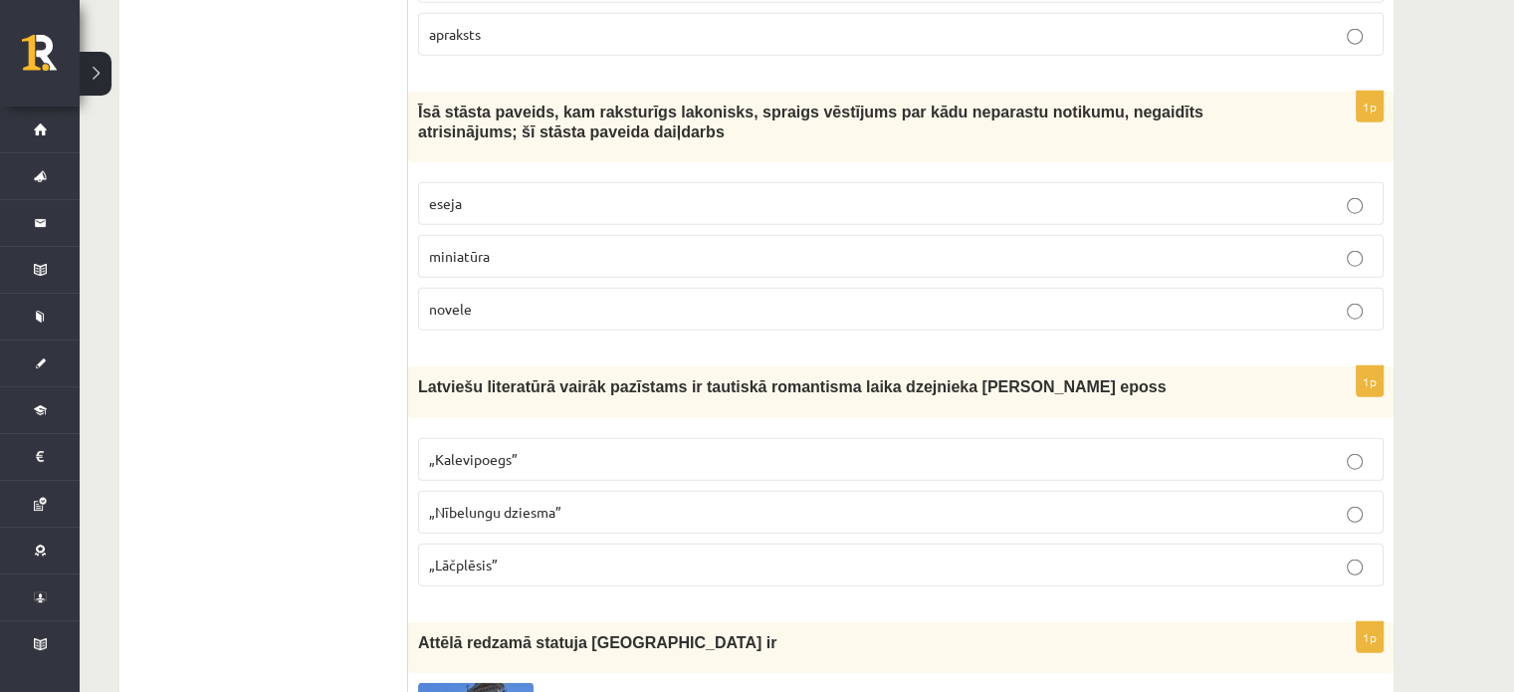
scroll to position [4926, 0]
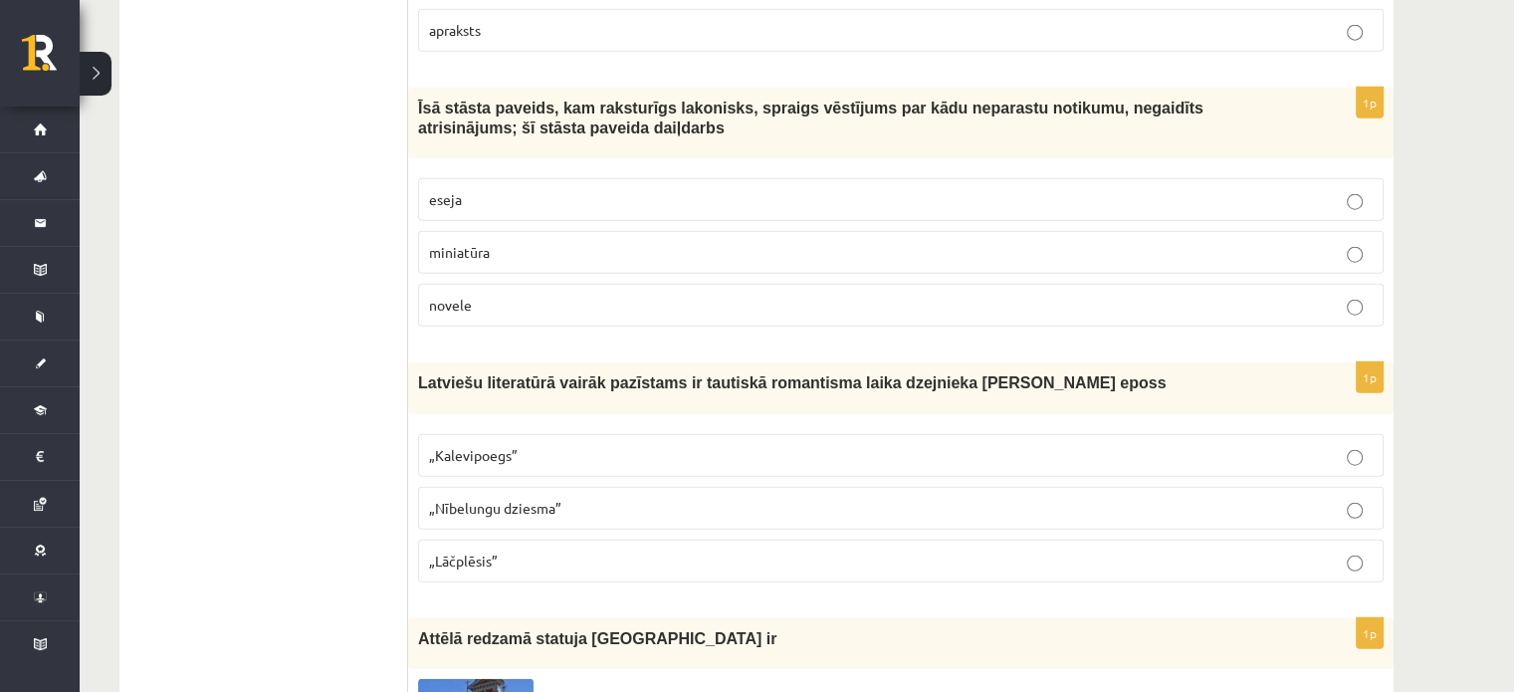
click at [657, 551] on p "„Lāčplēsis”" at bounding box center [901, 561] width 944 height 21
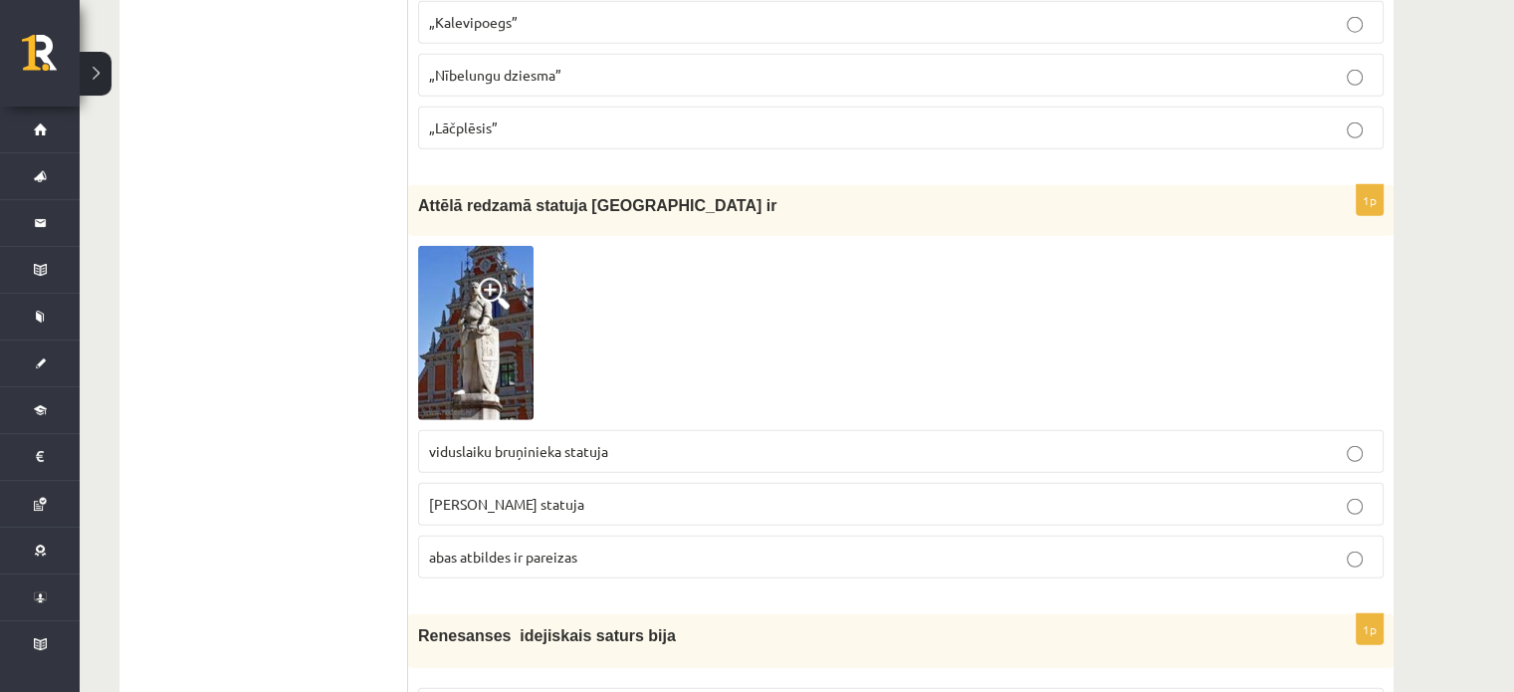
scroll to position [5363, 0]
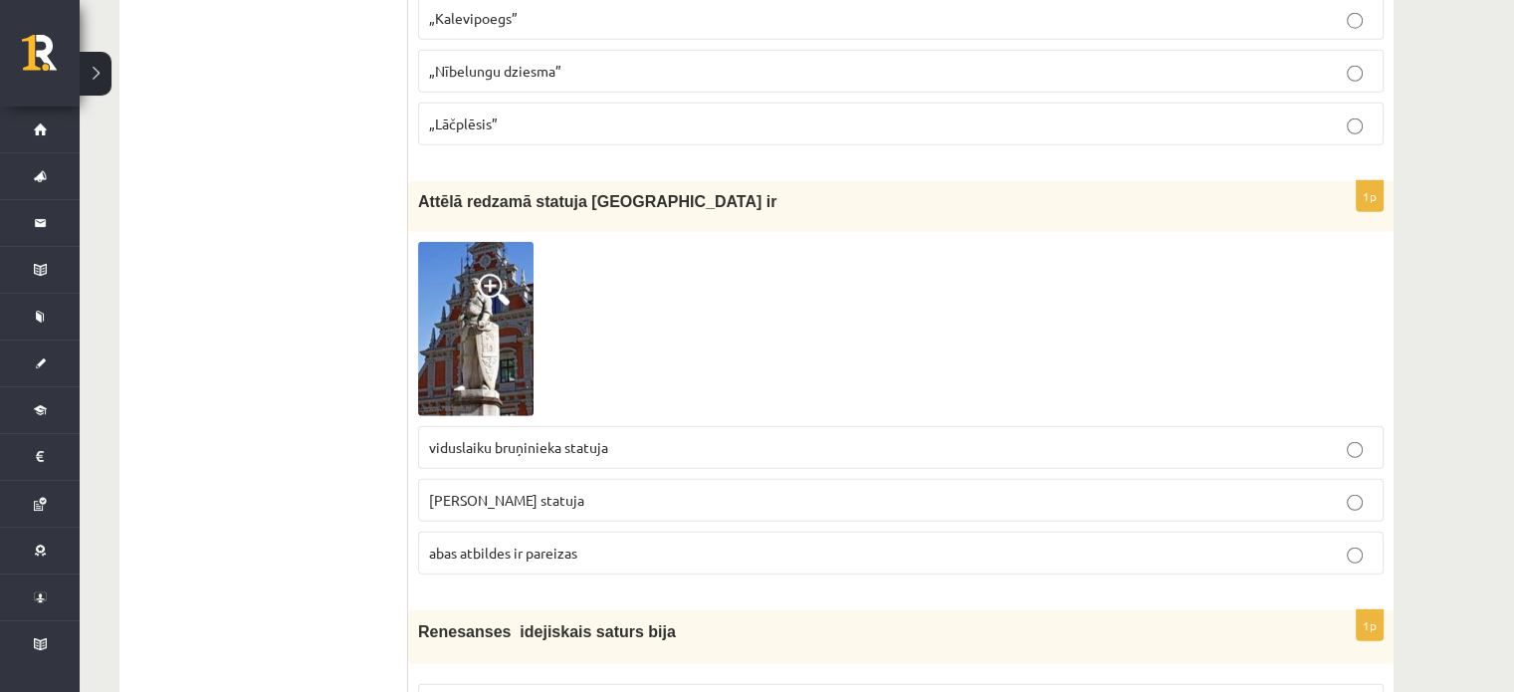
click at [593, 490] on p "[PERSON_NAME] statuja" at bounding box center [901, 500] width 944 height 21
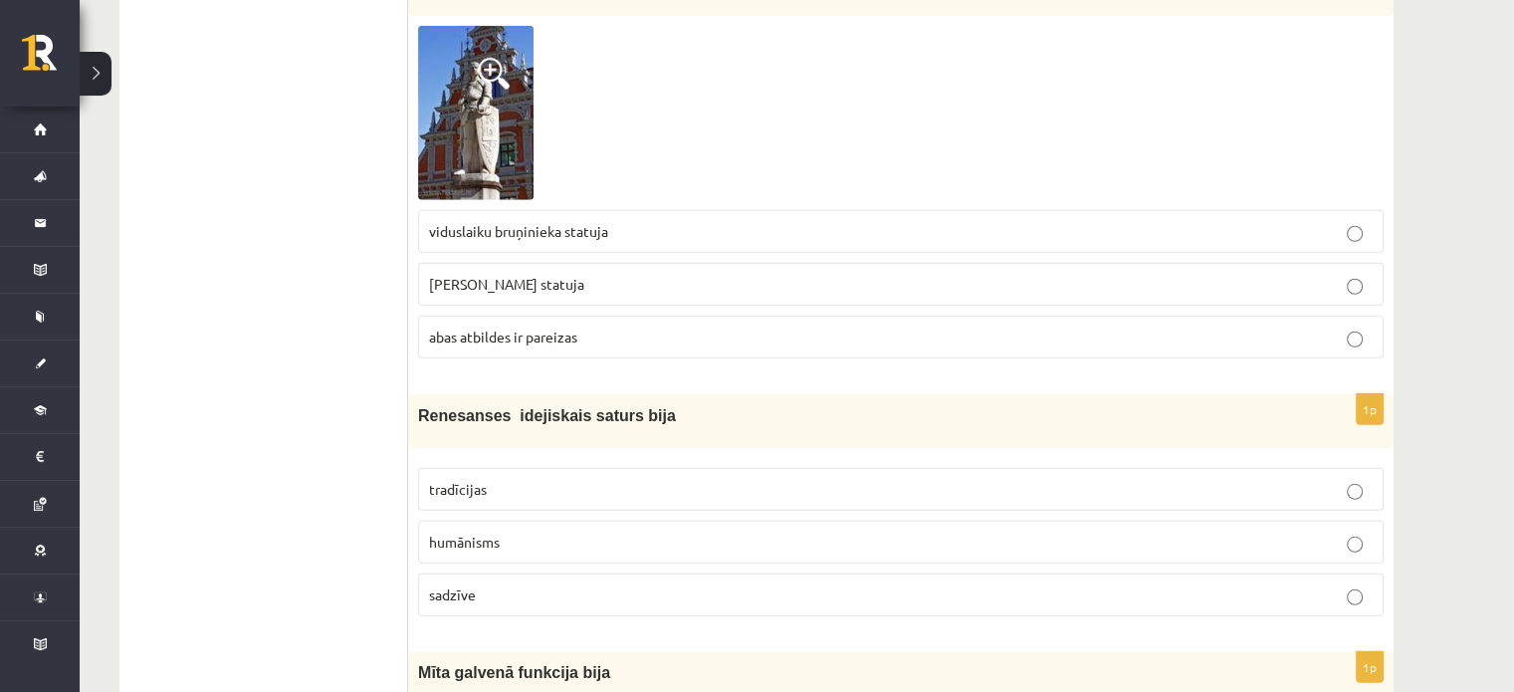
scroll to position [5579, 0]
click at [589, 532] on p "humānisms" at bounding box center [901, 542] width 944 height 21
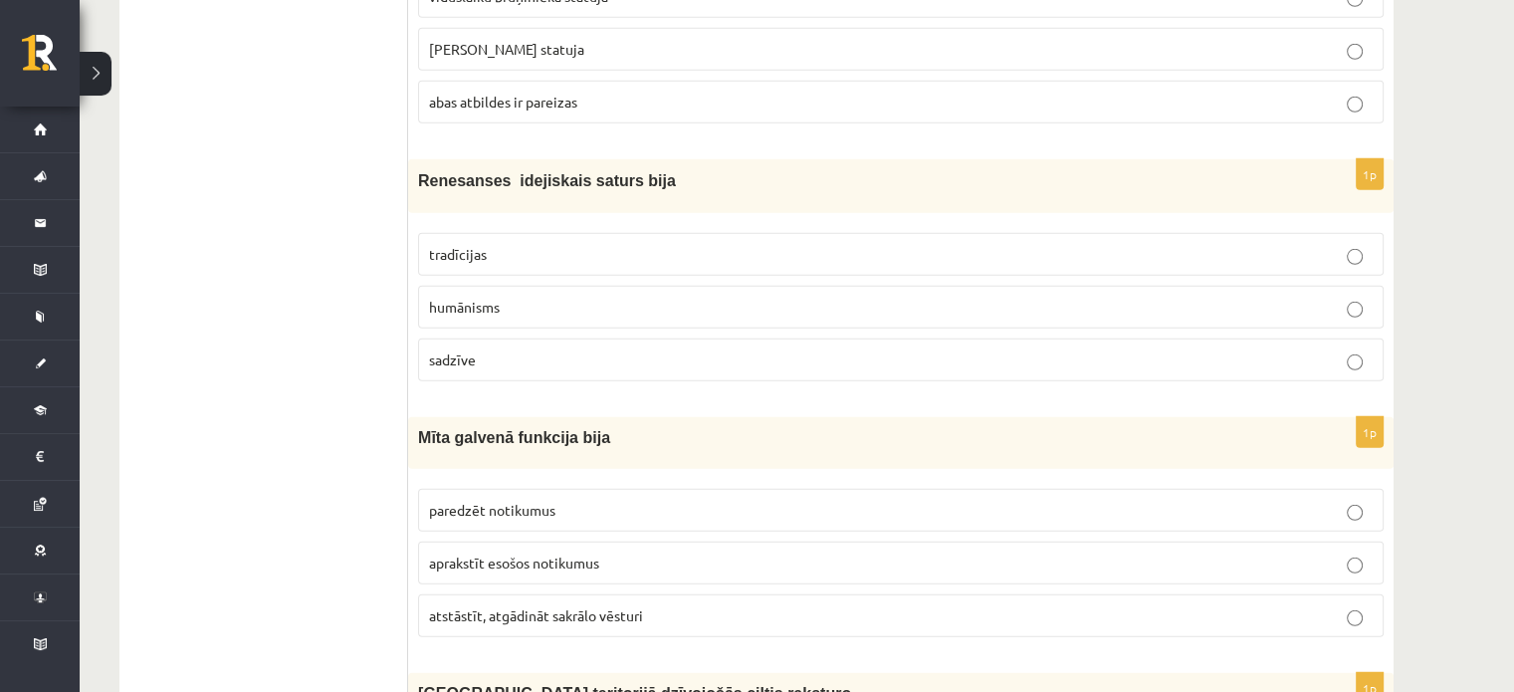
scroll to position [5826, 0]
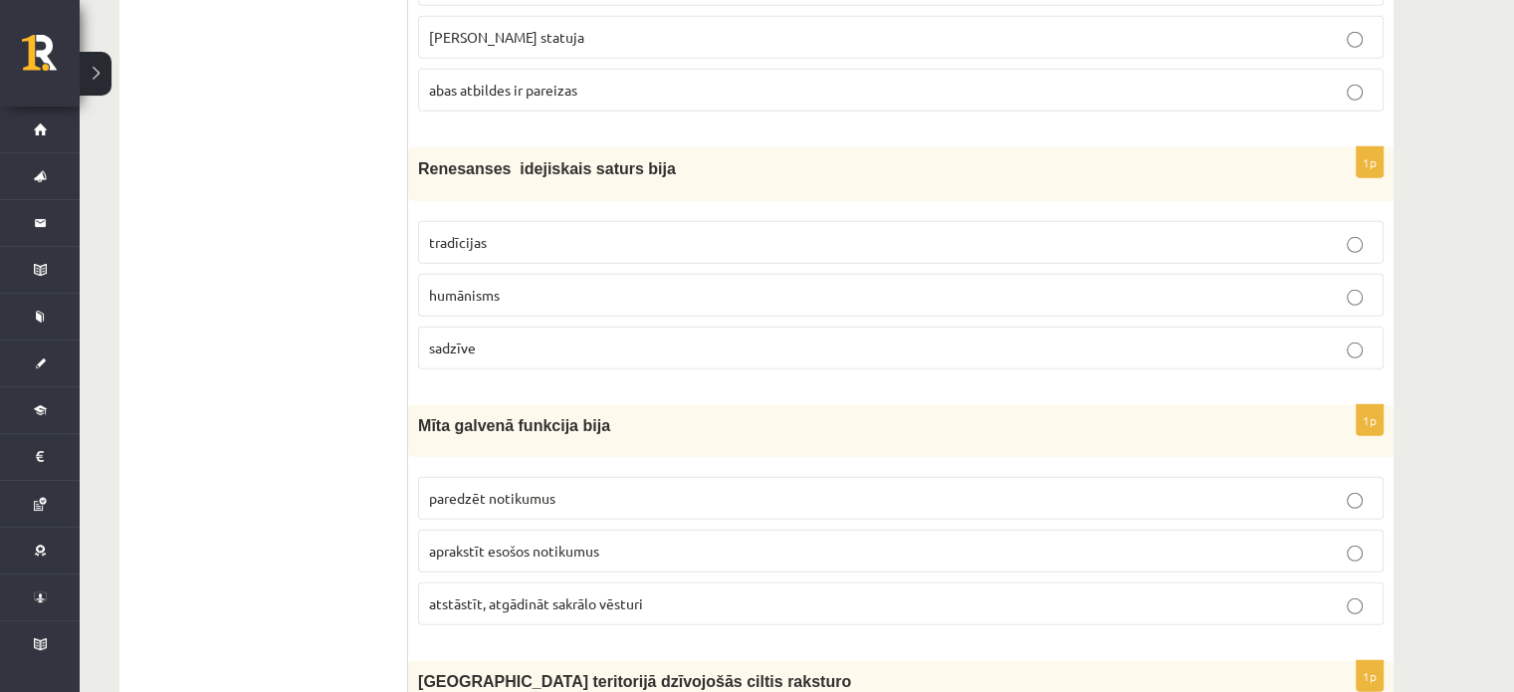
click at [595, 594] on span "atstāstīt, atgādināt sakrālo vēsturi" at bounding box center [536, 603] width 214 height 18
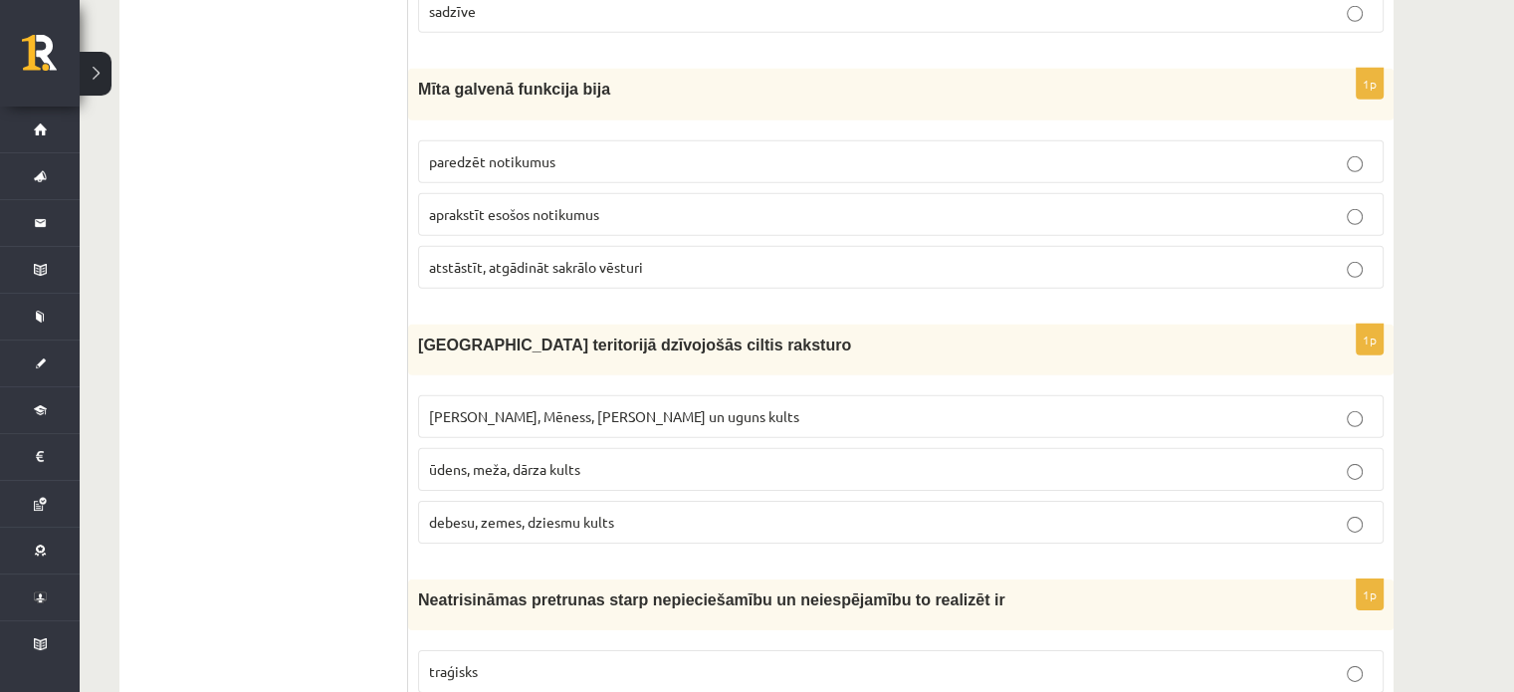
scroll to position [6164, 0]
click at [612, 394] on label "[PERSON_NAME], Mēness, [PERSON_NAME] un uguns kults" at bounding box center [901, 415] width 966 height 43
click at [648, 389] on fieldset "[PERSON_NAME], Mēness, [PERSON_NAME] un uguns kults ūdens, meža, dārza kults de…" at bounding box center [901, 466] width 966 height 164
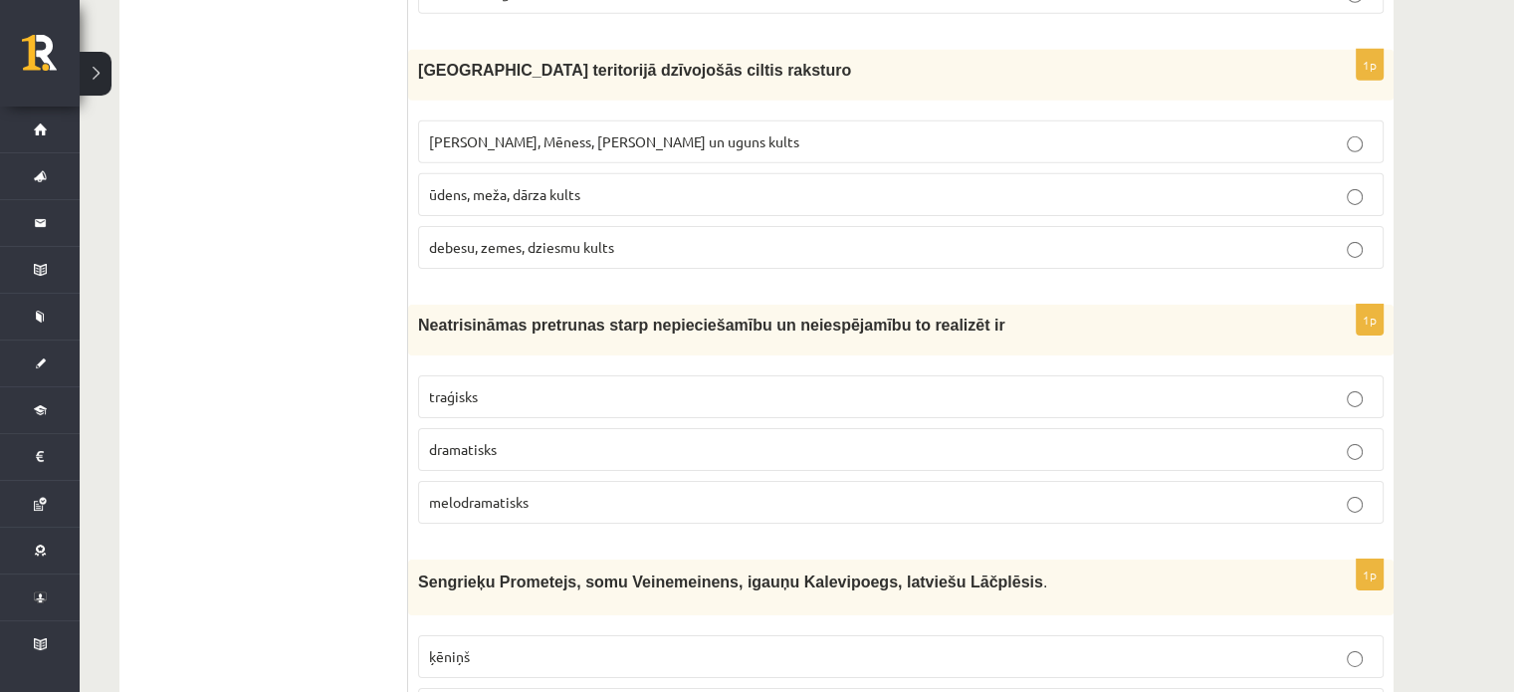
scroll to position [6438, 0]
click at [641, 385] on p "traģisks" at bounding box center [901, 395] width 944 height 21
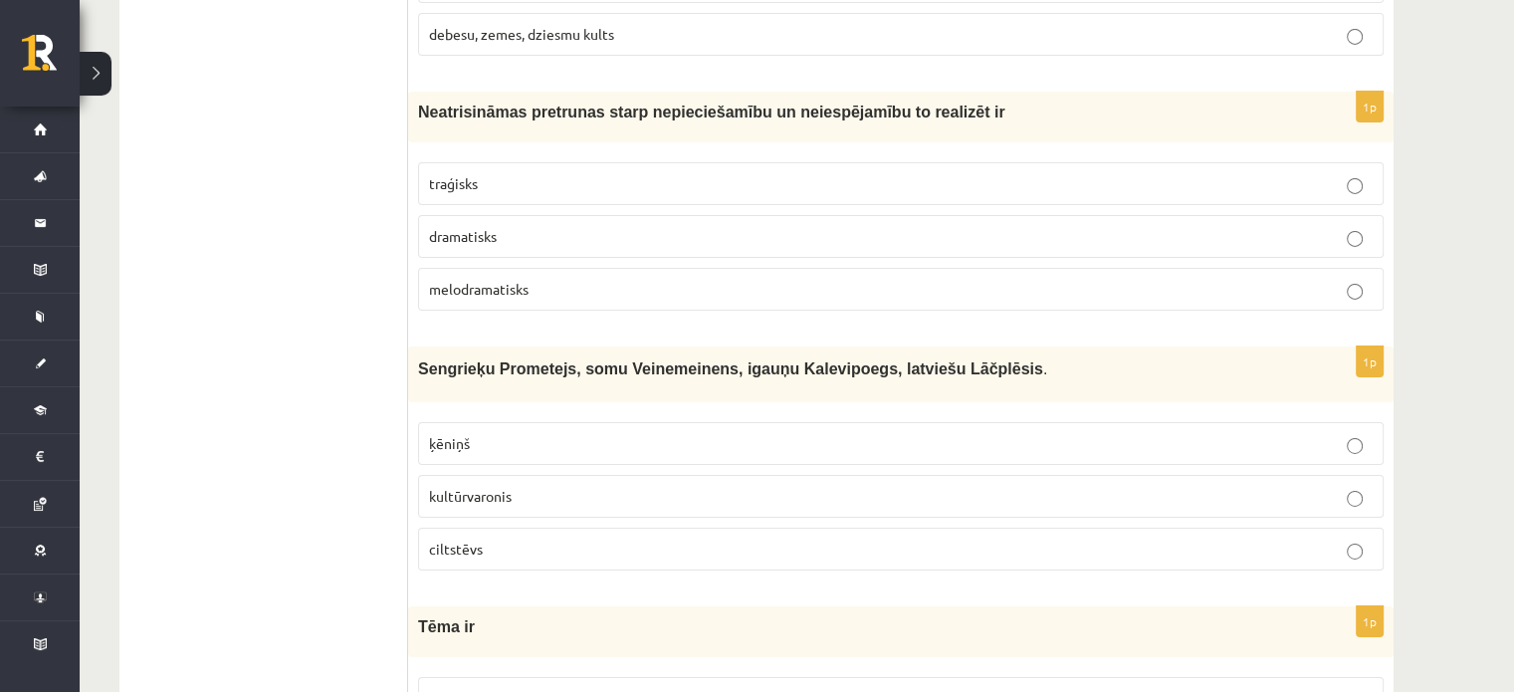
scroll to position [6652, 0]
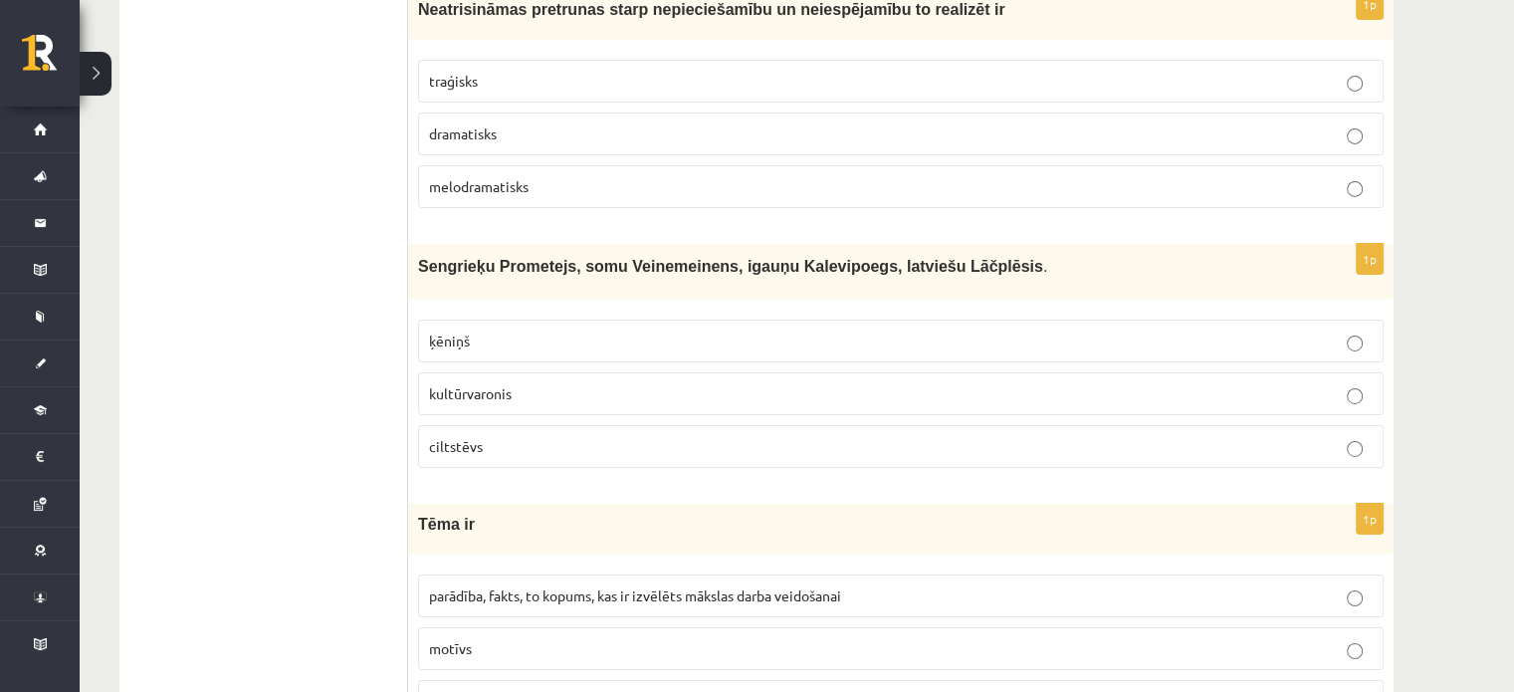
click at [675, 383] on p "kultūrvaronis" at bounding box center [901, 393] width 944 height 21
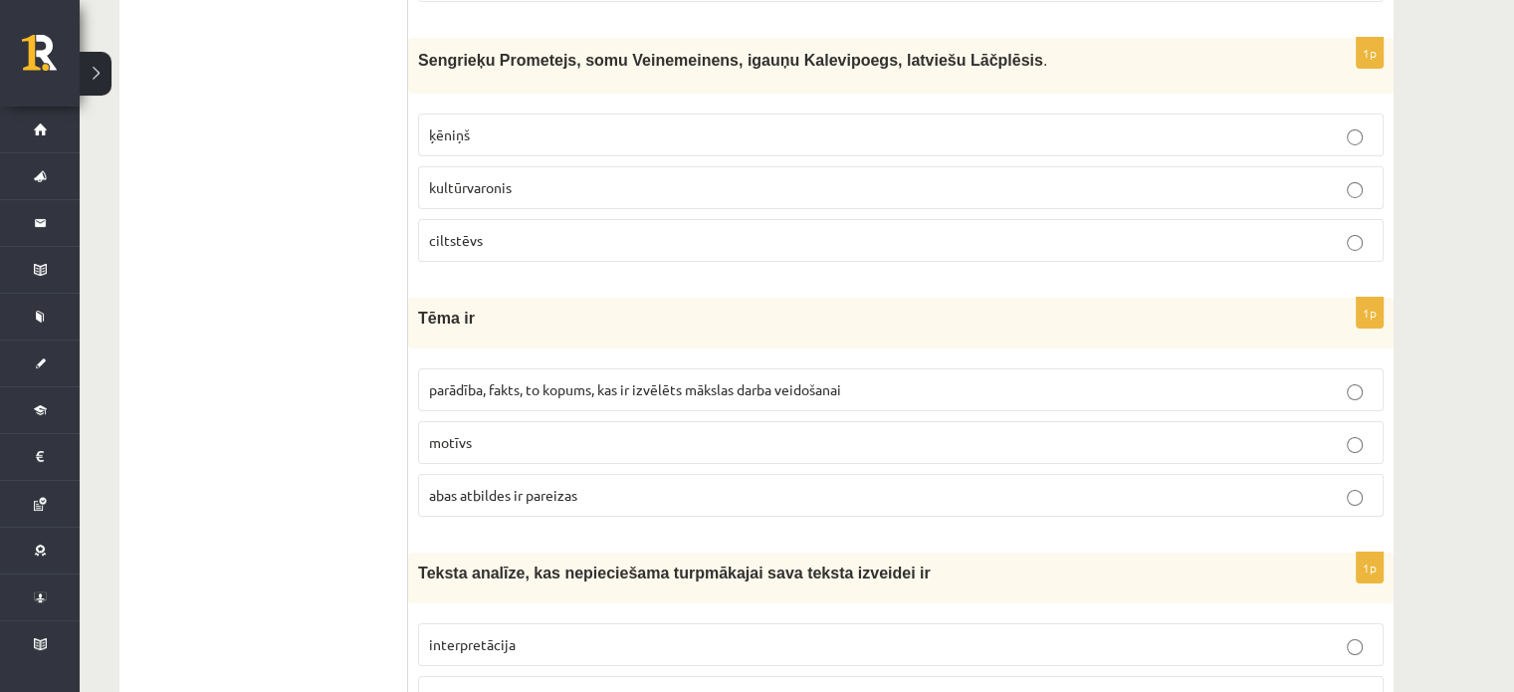
scroll to position [6961, 0]
click at [609, 378] on span "parādība, fakts, to kopums, kas ir izvēlēts mākslas darba veidošanai" at bounding box center [635, 387] width 412 height 18
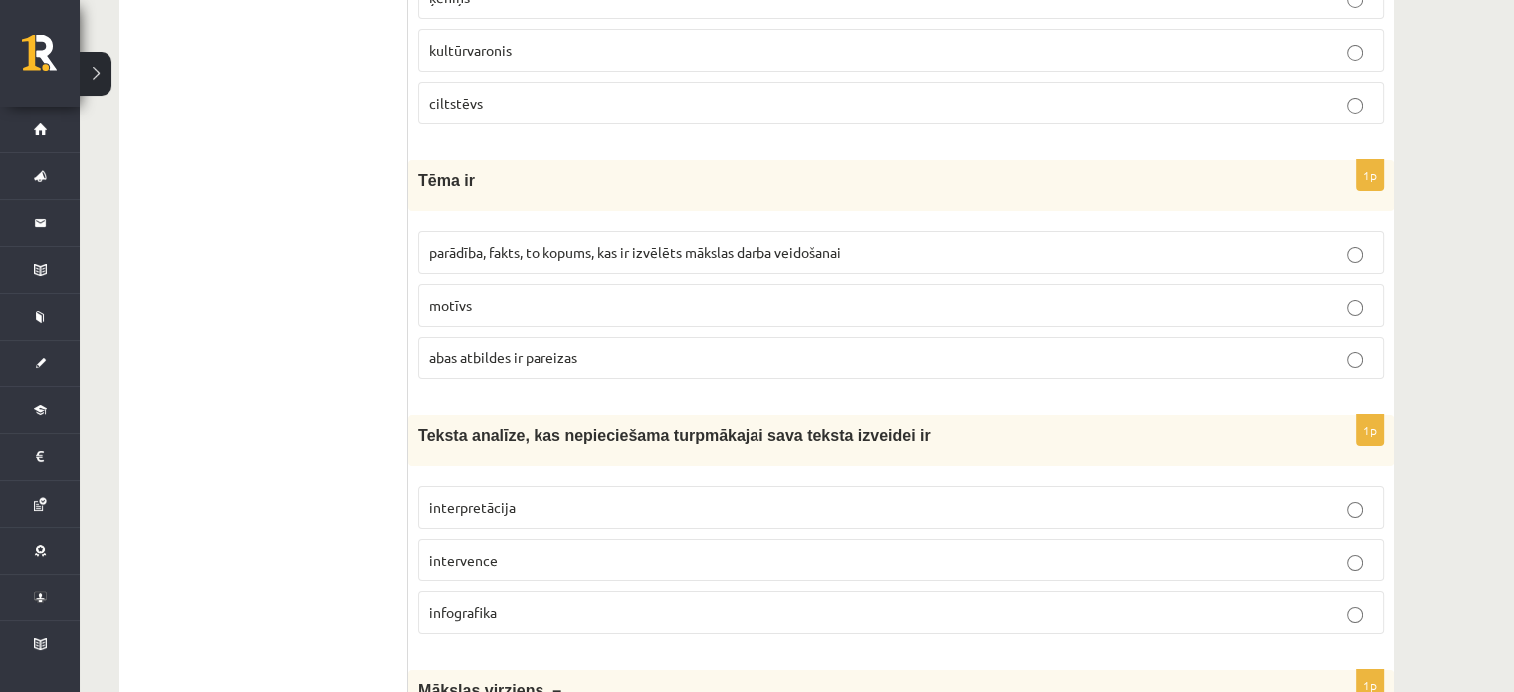
click at [609, 497] on p "interpretācija" at bounding box center [901, 507] width 944 height 21
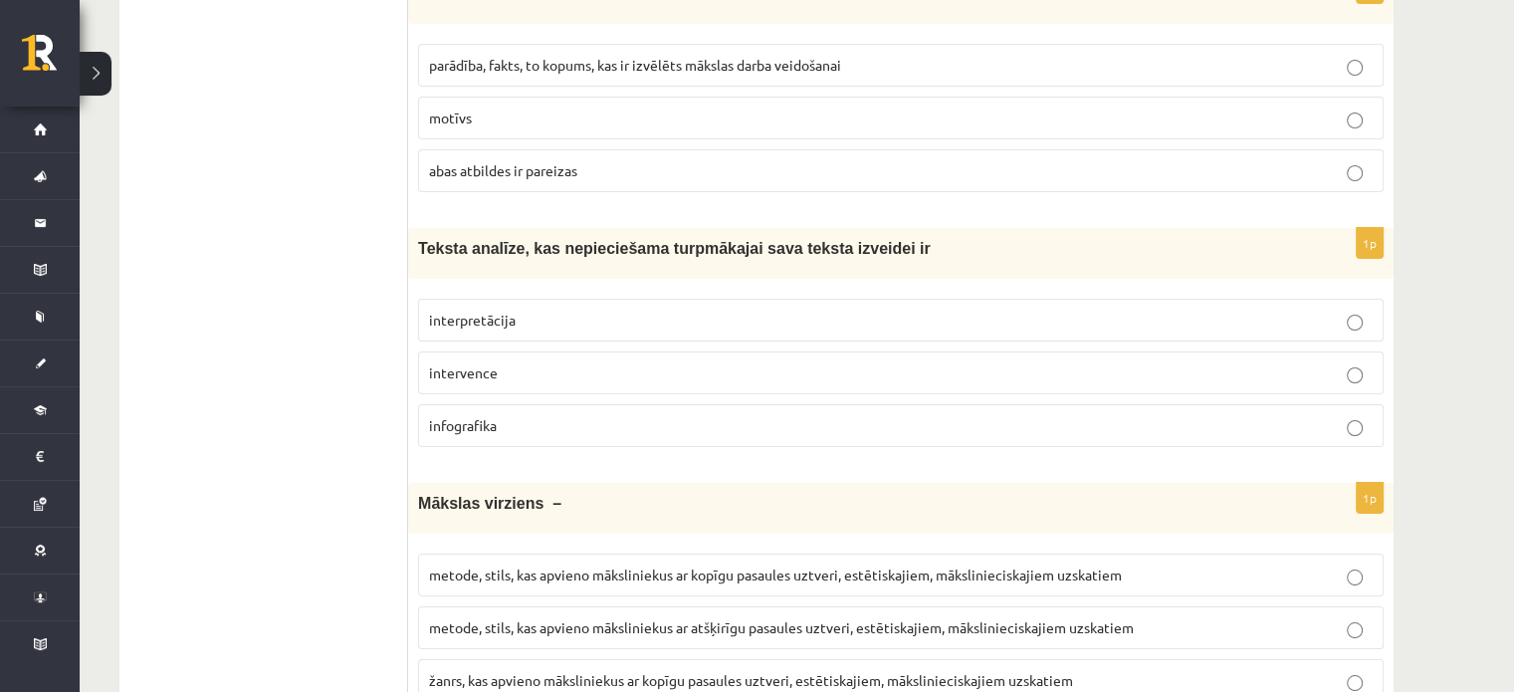
scroll to position [7284, 0]
click at [685, 565] on span "metode, stils, kas apvieno māksliniekus ar kopīgu pasaules uztveri, estētiskaji…" at bounding box center [775, 574] width 693 height 18
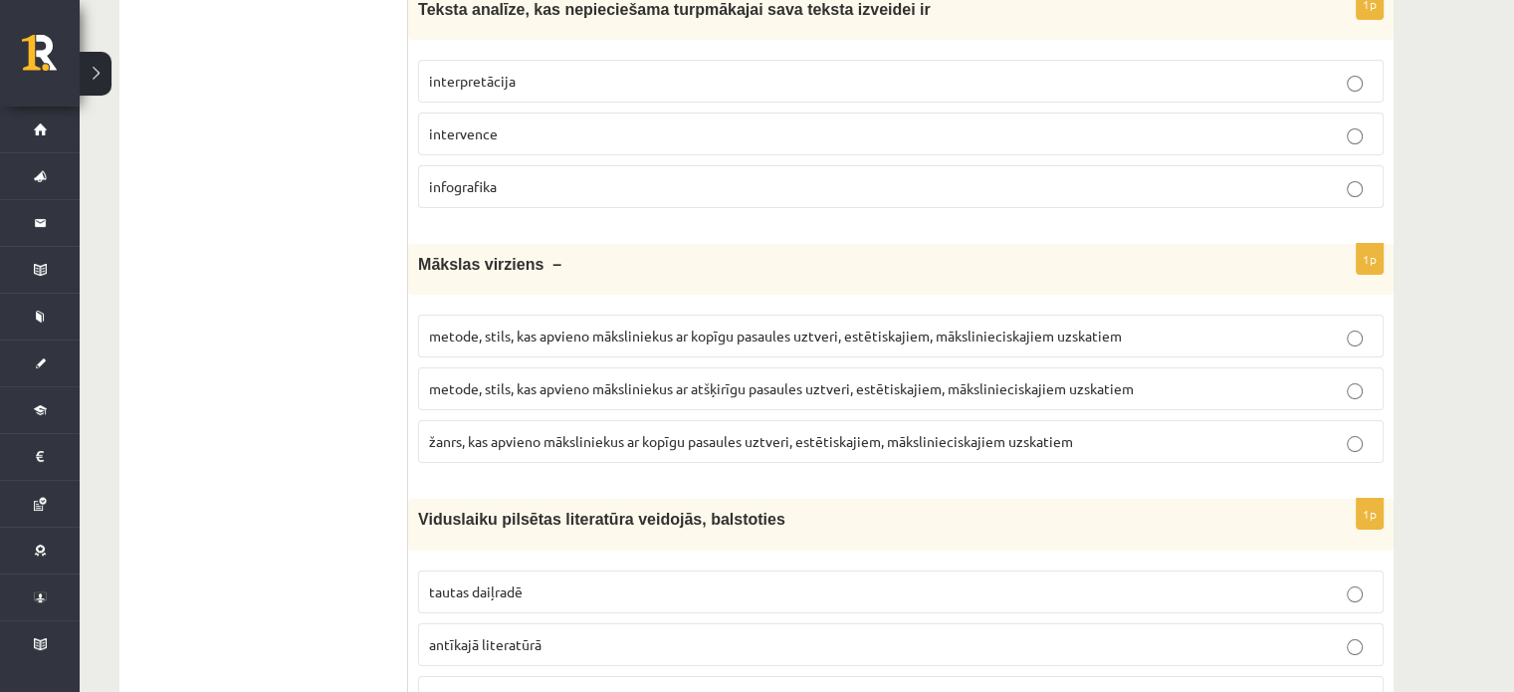
scroll to position [7566, 0]
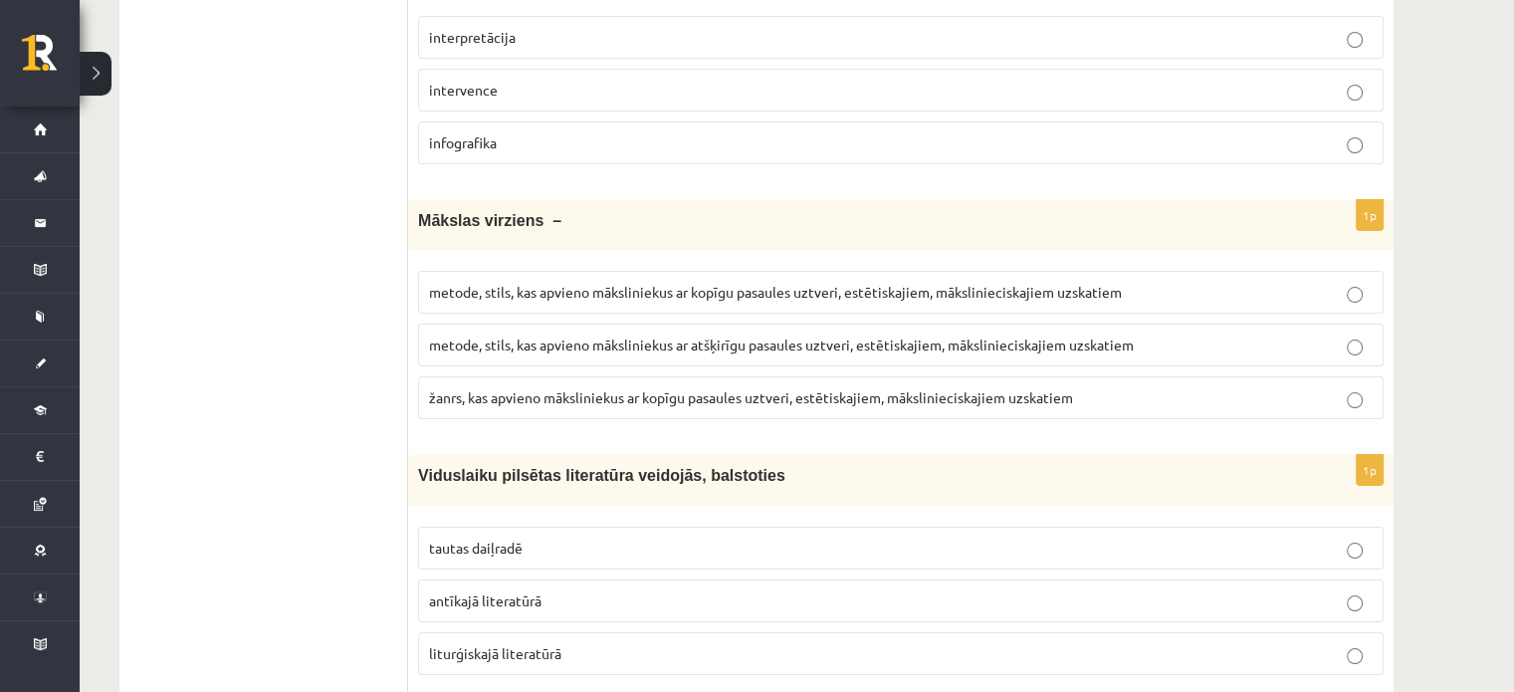
click at [622, 643] on p "liturģiskajā literatūrā" at bounding box center [901, 653] width 944 height 21
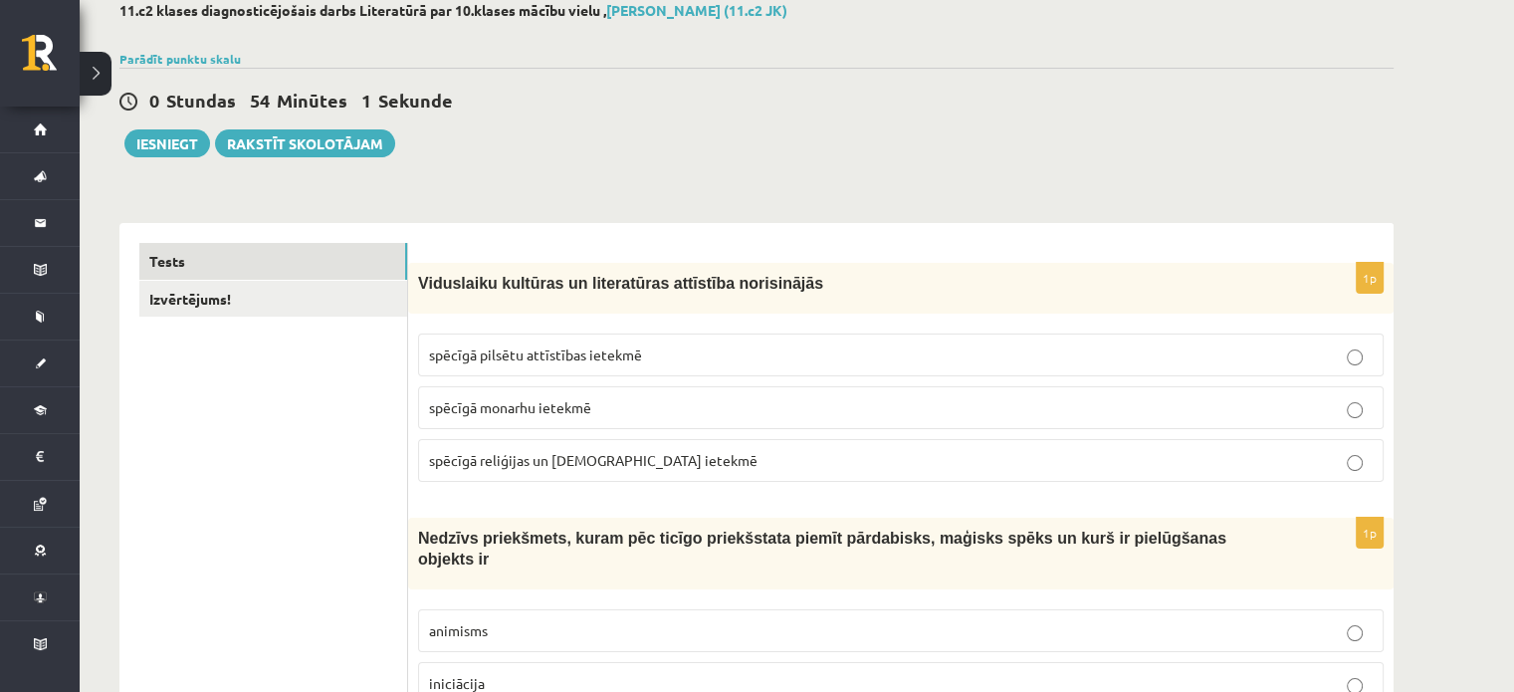
scroll to position [115, 0]
click at [185, 310] on link "Izvērtējums!" at bounding box center [273, 298] width 268 height 37
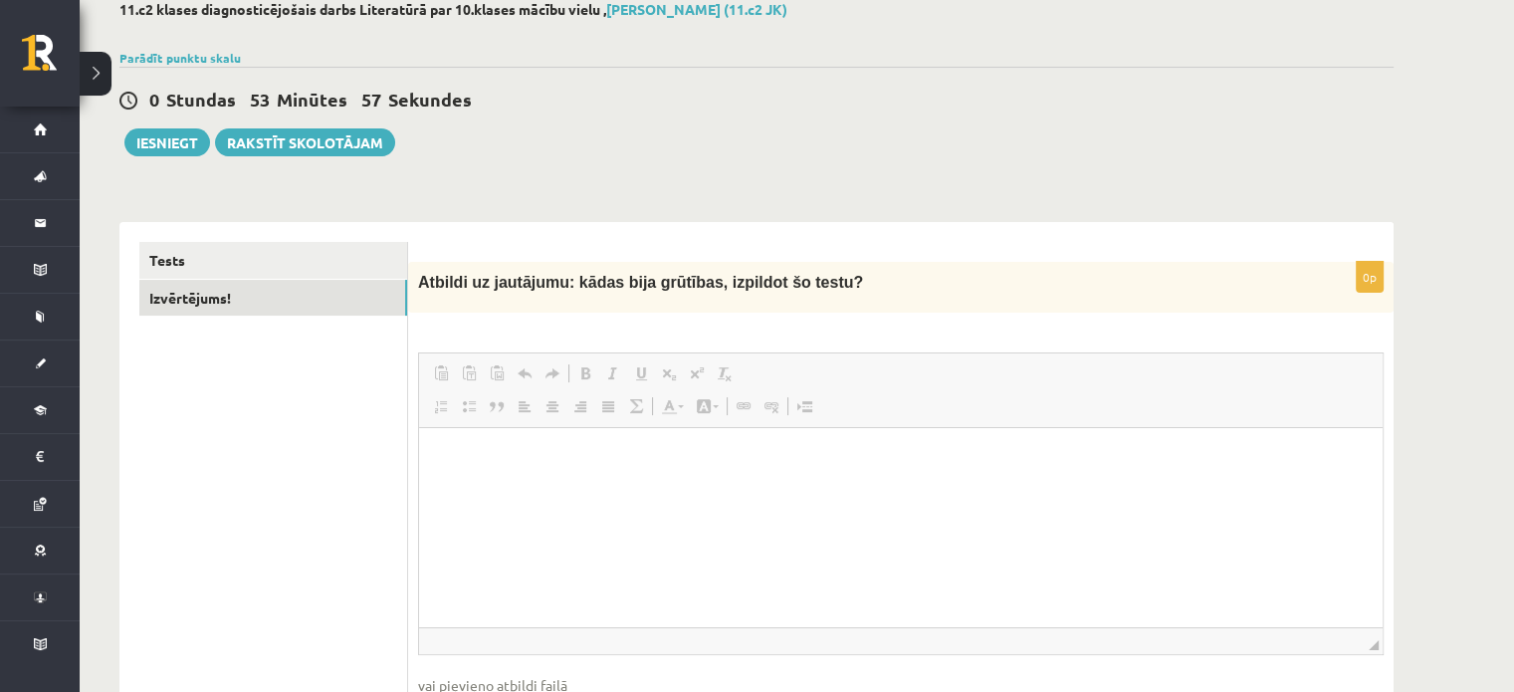
scroll to position [0, 0]
click at [598, 489] on html at bounding box center [901, 458] width 964 height 61
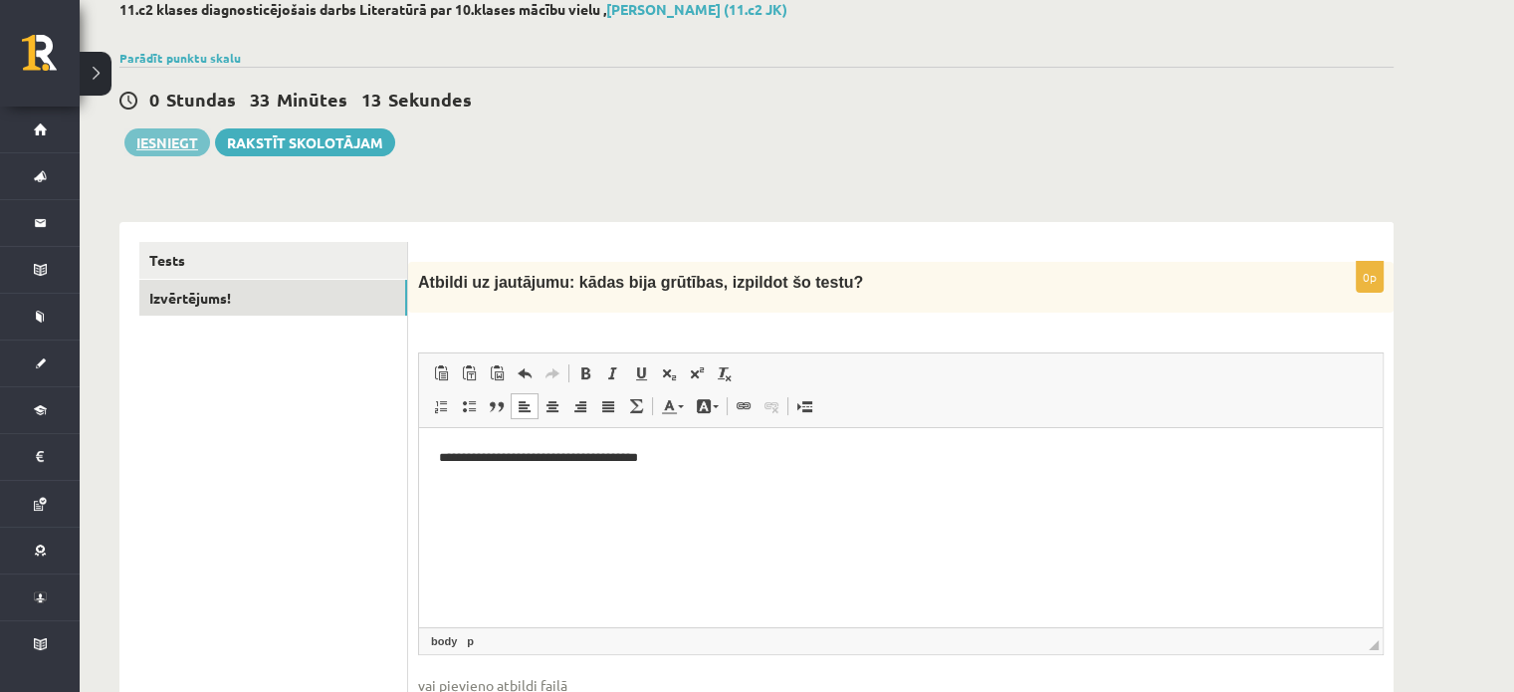
click at [182, 153] on button "Iesniegt" at bounding box center [167, 142] width 86 height 28
click at [904, 122] on div "0 Stundas 33 Minūtes 9 Sekundes [GEOGRAPHIC_DATA].... Iesniegt Rakstīt skolotāj…" at bounding box center [756, 112] width 1274 height 90
click at [904, 122] on div "0 Stundas 33 Minūtes 8 Sekundes [GEOGRAPHIC_DATA].... Iesniegt Rakstīt skolotāj…" at bounding box center [756, 112] width 1274 height 90
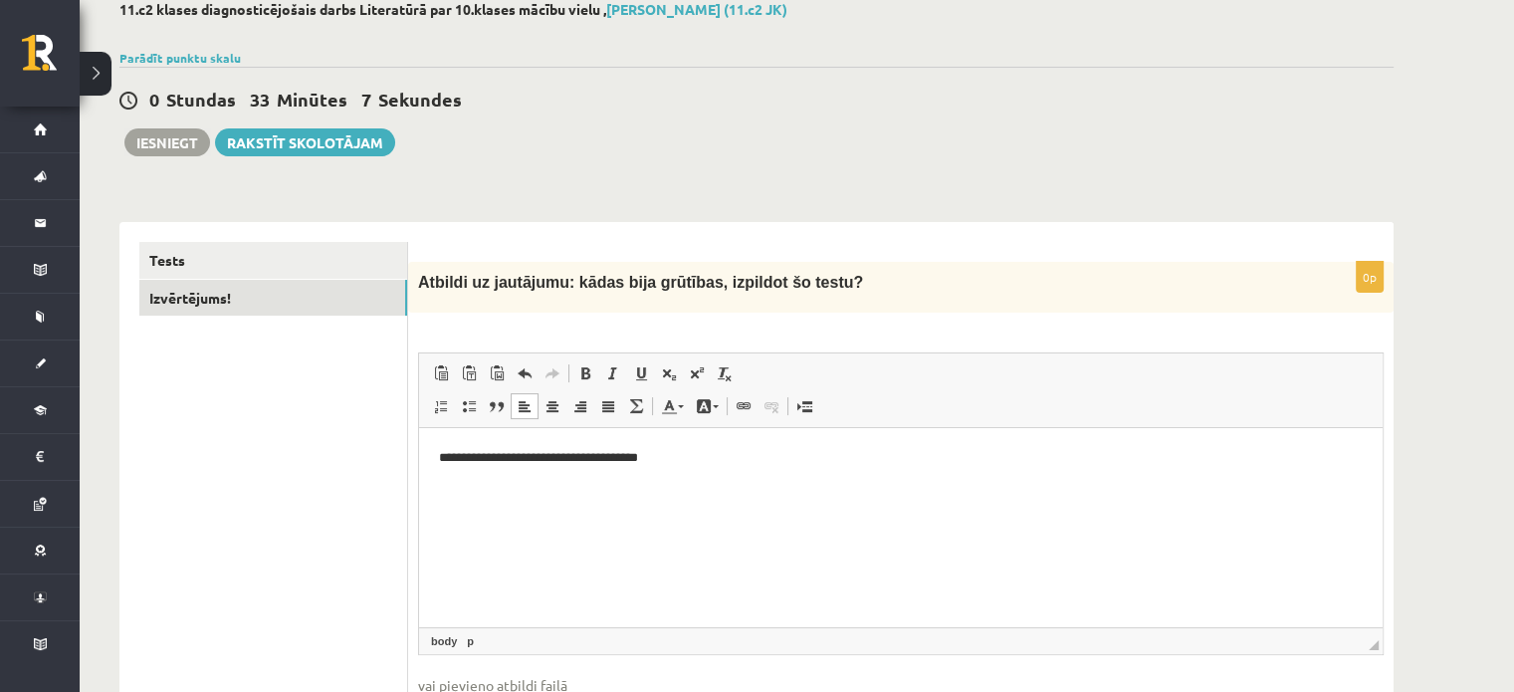
click at [619, 194] on div "**********" at bounding box center [757, 393] width 1354 height 865
